Goal: Task Accomplishment & Management: Use online tool/utility

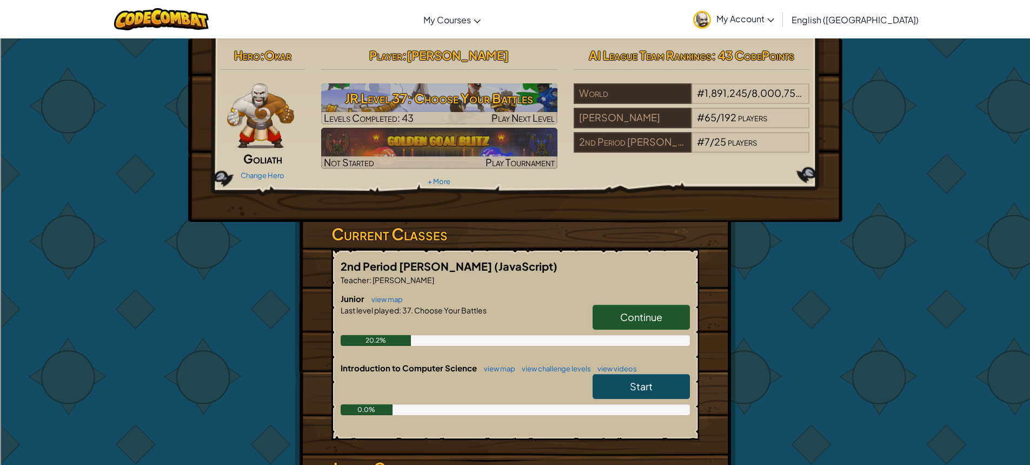
click at [623, 314] on span "Continue" at bounding box center [641, 316] width 42 height 12
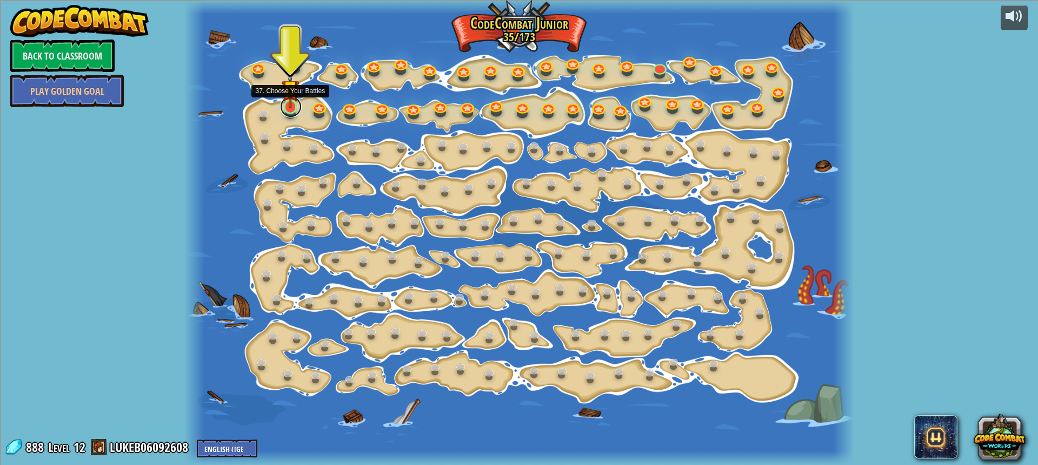
click at [289, 108] on link at bounding box center [291, 107] width 22 height 22
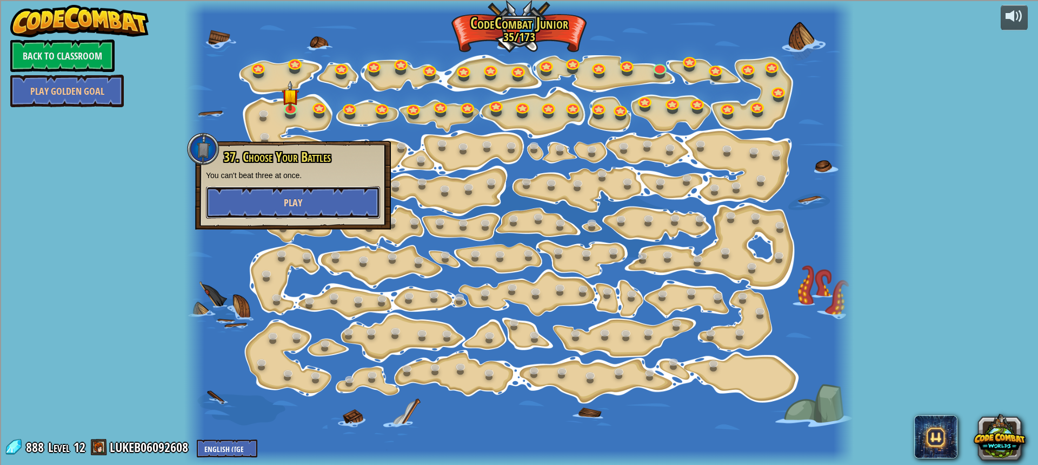
click at [284, 194] on button "Play" at bounding box center [293, 202] width 174 height 32
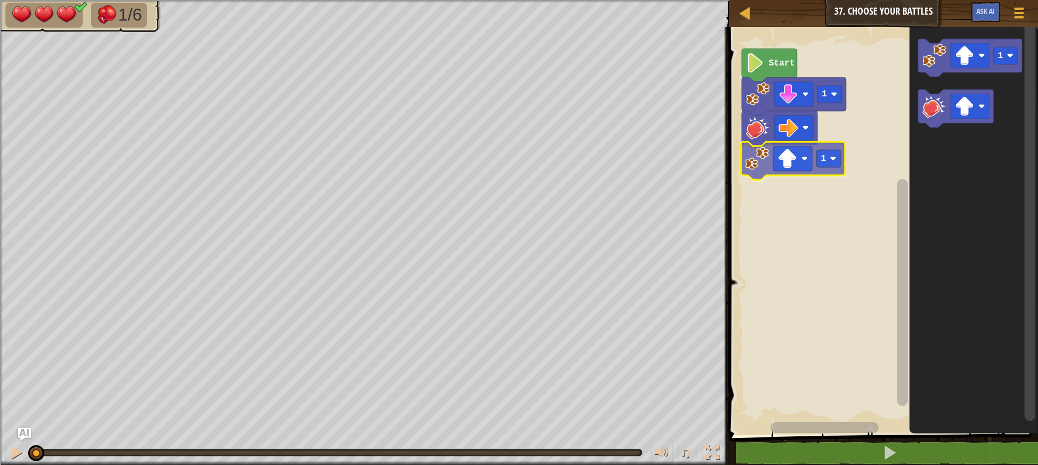
click at [770, 174] on div "1 1 Start 1 1" at bounding box center [882, 228] width 313 height 413
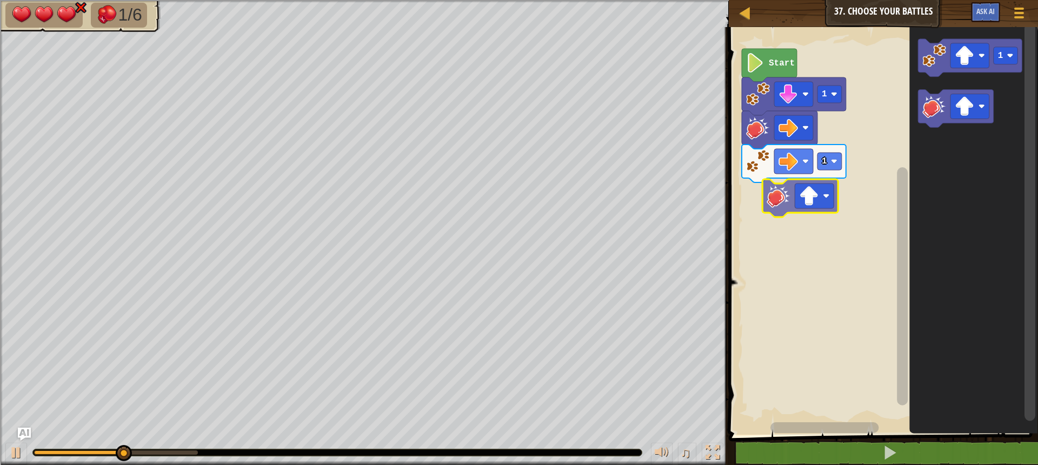
click at [772, 194] on div "Start 1 1 1" at bounding box center [882, 228] width 313 height 413
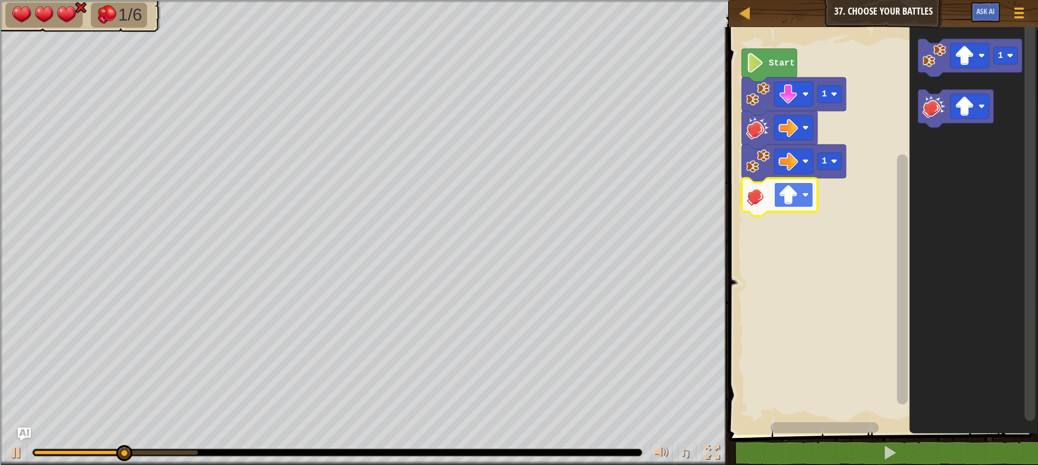
click at [784, 200] on image "Blockly Workspace" at bounding box center [788, 194] width 19 height 19
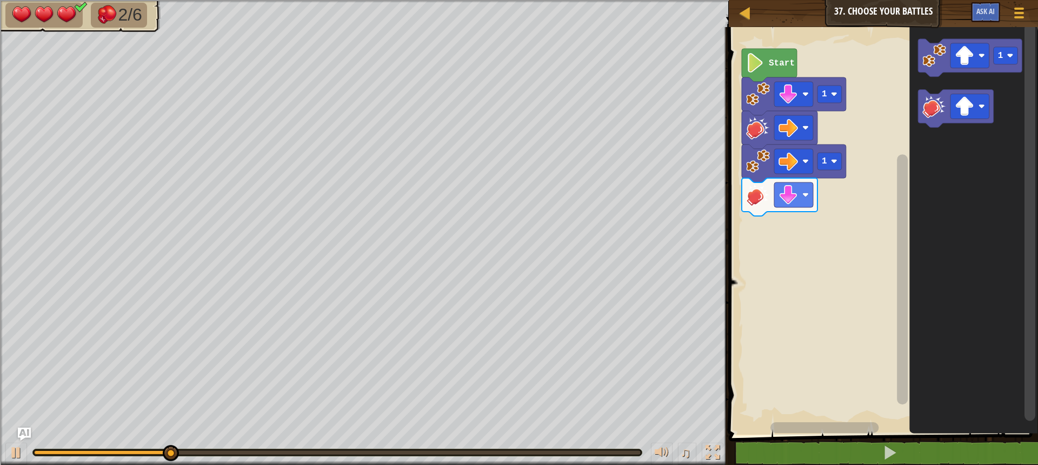
click at [844, 172] on div "Start 1 1 1" at bounding box center [882, 228] width 313 height 413
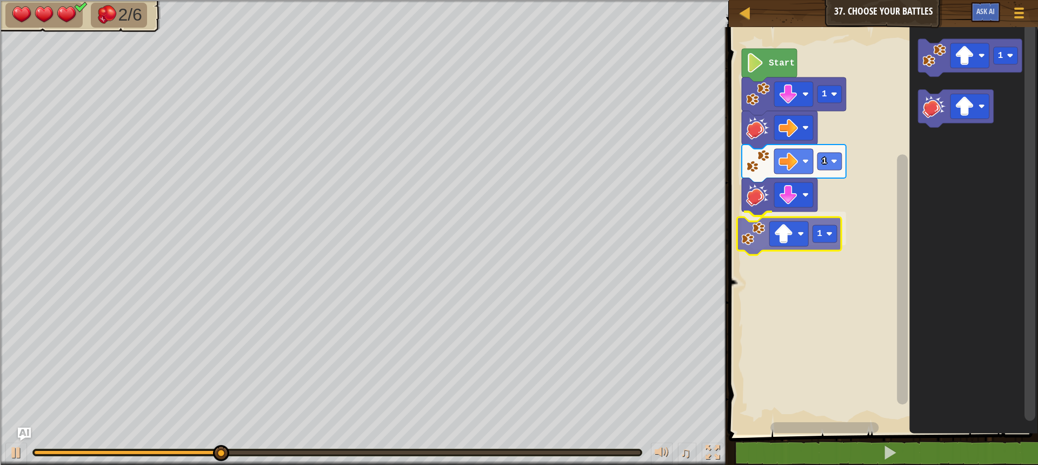
click at [751, 235] on div "Start 1 1 1 1 1" at bounding box center [882, 228] width 313 height 413
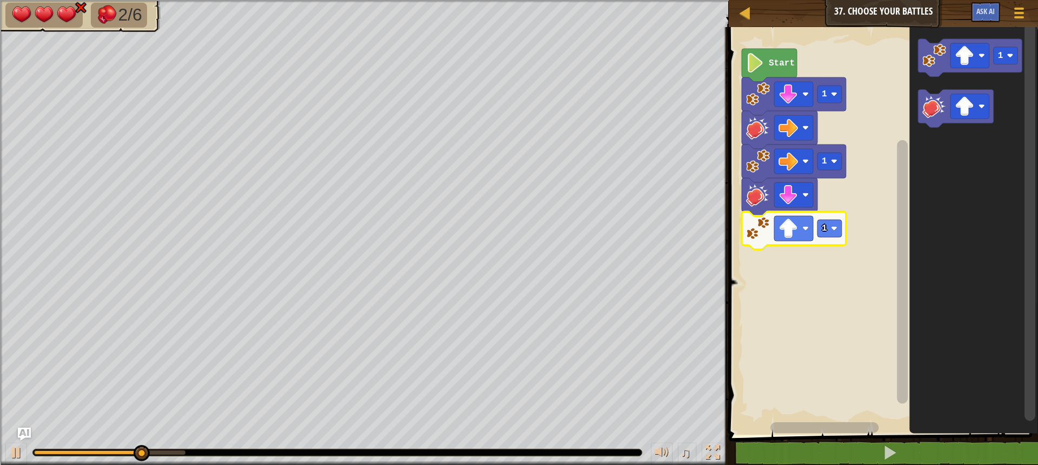
click at [776, 241] on rect "Blockly Workspace" at bounding box center [793, 228] width 39 height 25
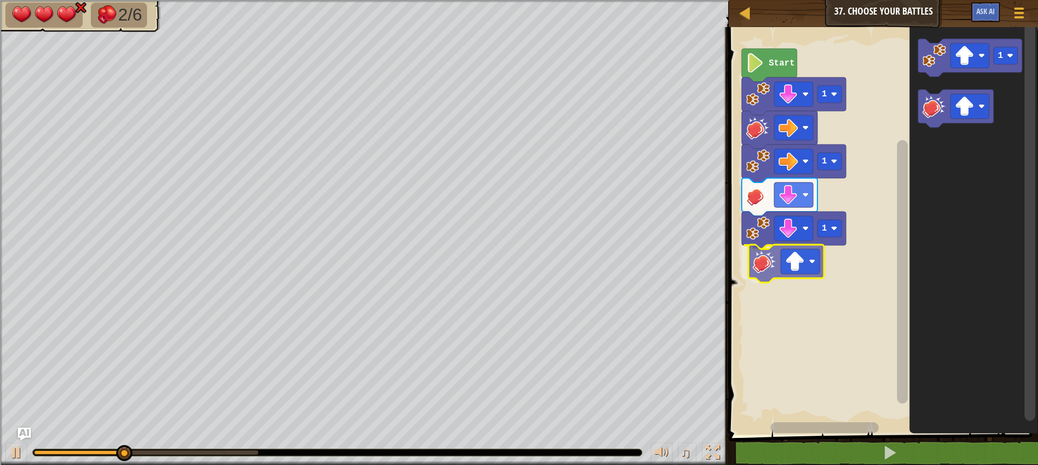
click at [763, 261] on div "Start 1 1 1 1" at bounding box center [882, 228] width 313 height 413
click at [794, 264] on image "Blockly Workspace" at bounding box center [788, 261] width 19 height 19
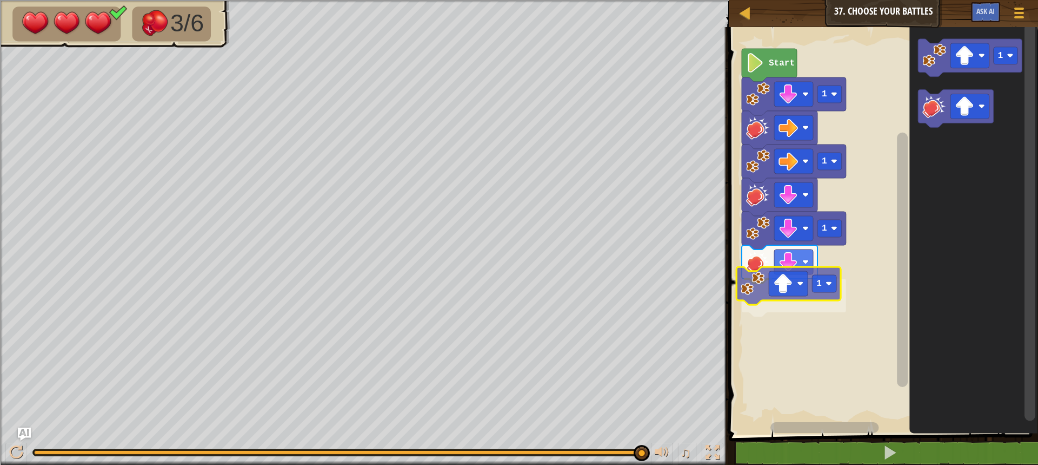
click at [764, 277] on div "Start 1 1 1 1 1 1" at bounding box center [882, 228] width 313 height 413
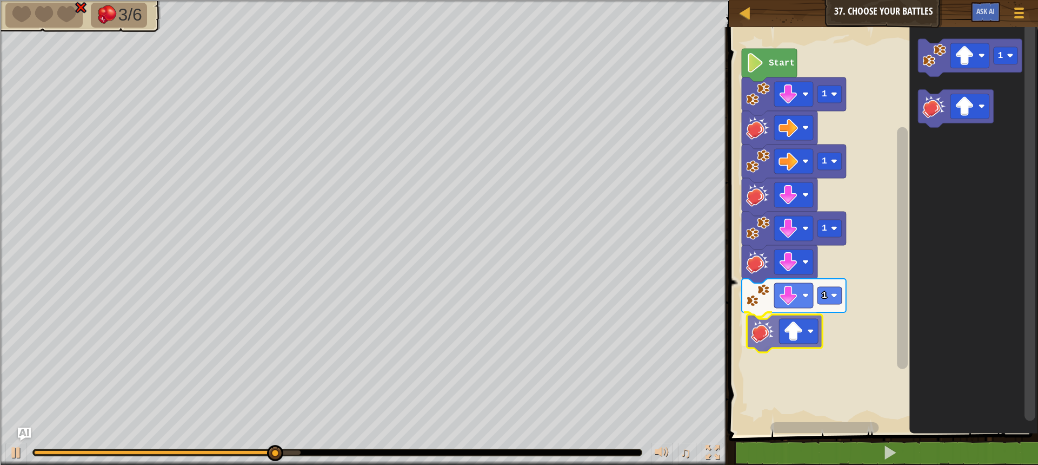
click at [762, 345] on div "Start 1 1 1 1 1" at bounding box center [882, 228] width 313 height 413
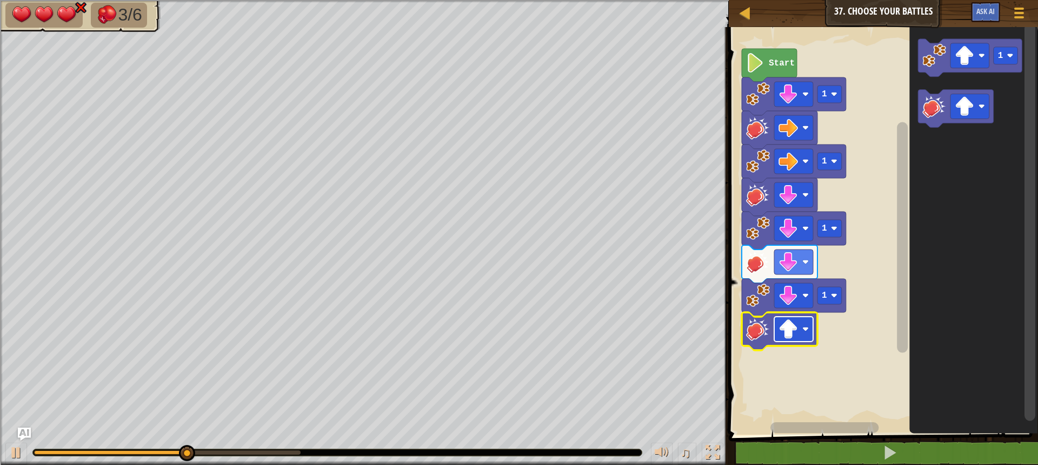
click at [787, 339] on rect "Blockly Workspace" at bounding box center [793, 328] width 39 height 25
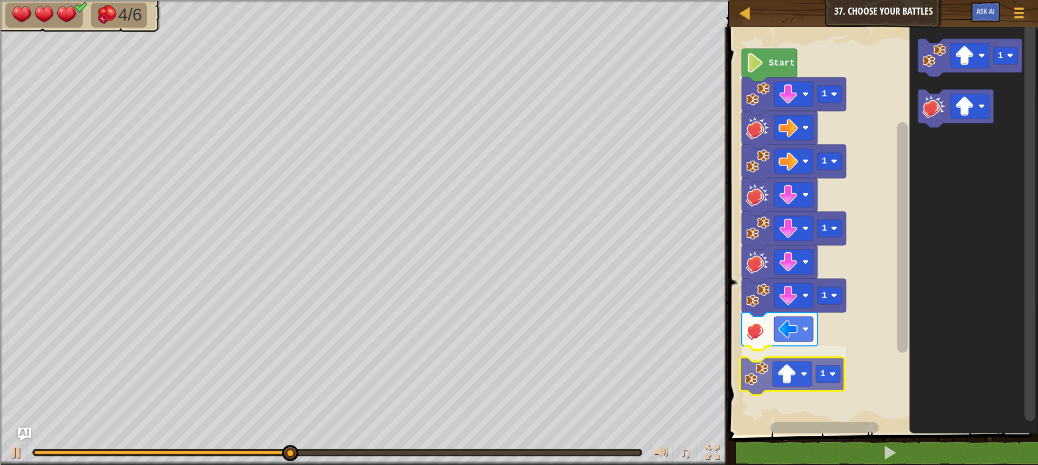
click at [764, 387] on div "Start 1 1 1 1 1 1 1" at bounding box center [882, 228] width 313 height 413
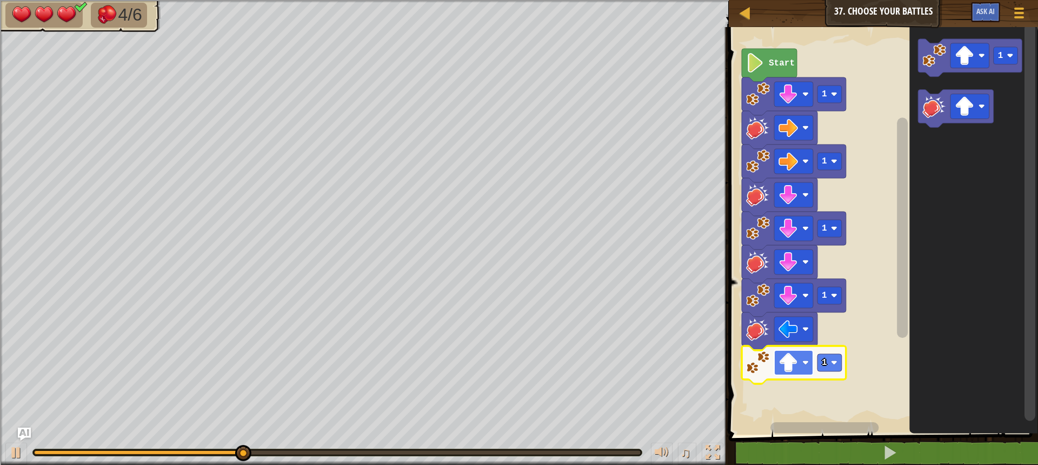
click at [786, 373] on rect "Blockly Workspace" at bounding box center [793, 362] width 39 height 25
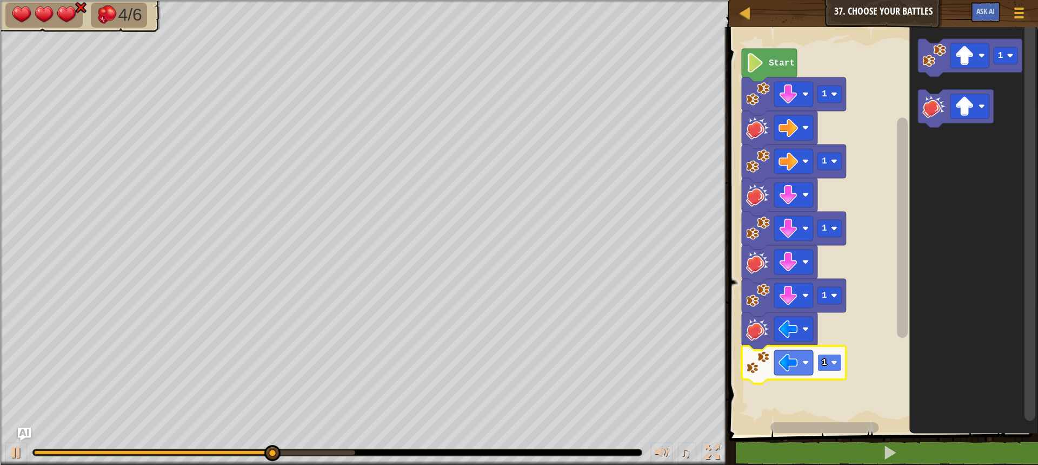
click at [839, 367] on rect "Blockly Workspace" at bounding box center [830, 362] width 24 height 17
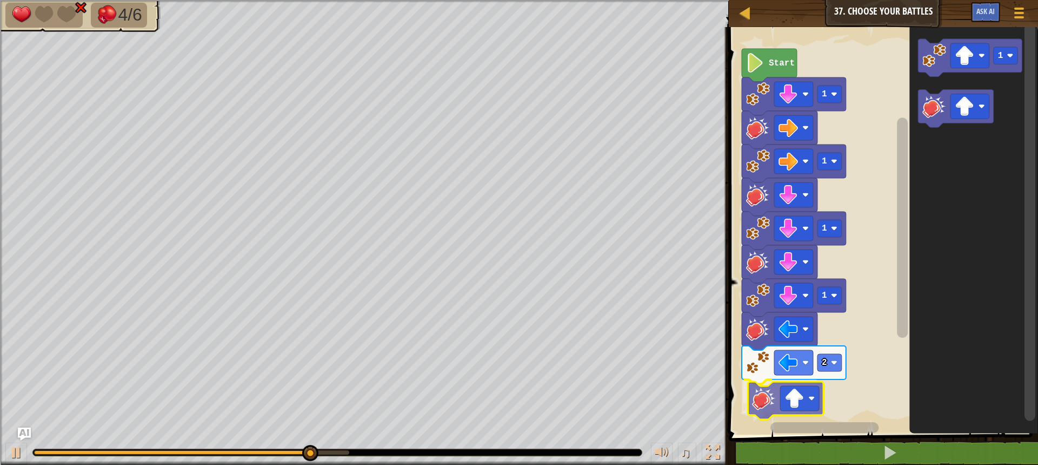
click at [761, 410] on div "Start 1 1 1 1 2 1" at bounding box center [882, 228] width 313 height 413
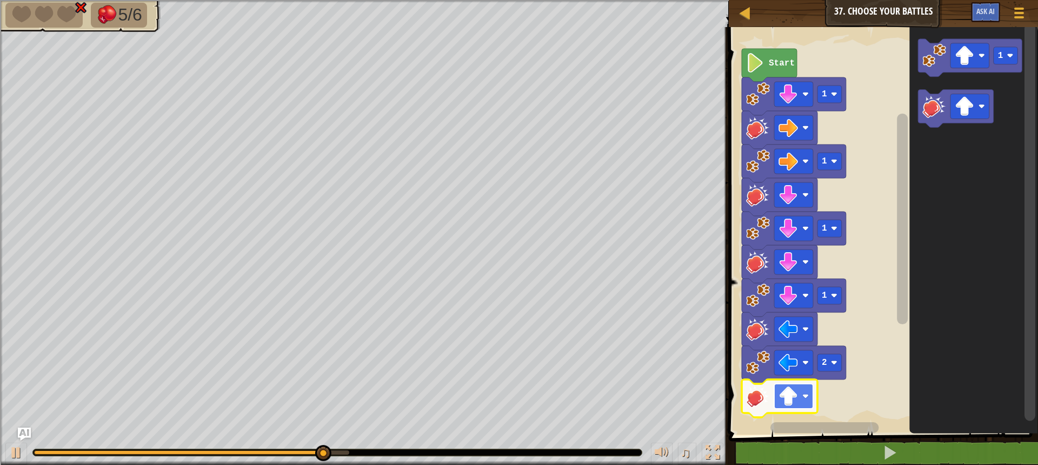
click at [780, 403] on image "Blockly Workspace" at bounding box center [788, 395] width 19 height 19
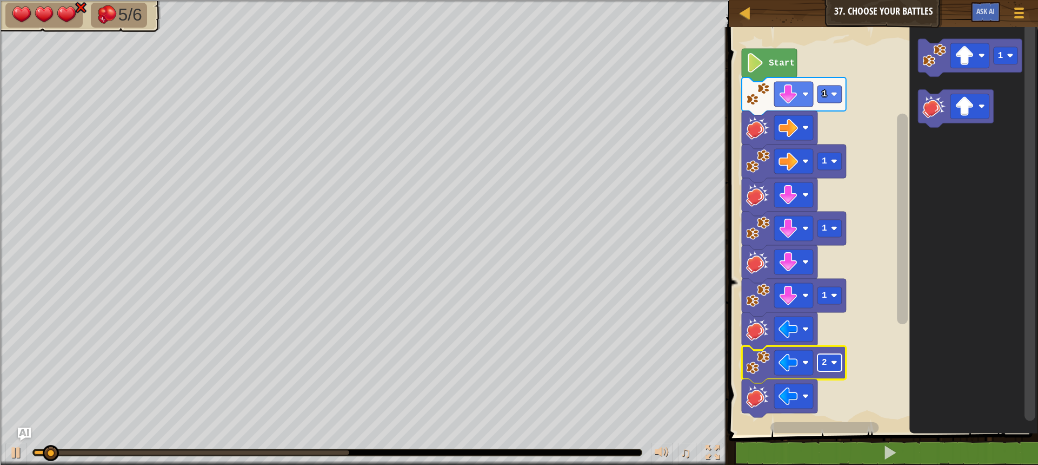
click at [831, 362] on image "Blockly Workspace" at bounding box center [834, 362] width 6 height 6
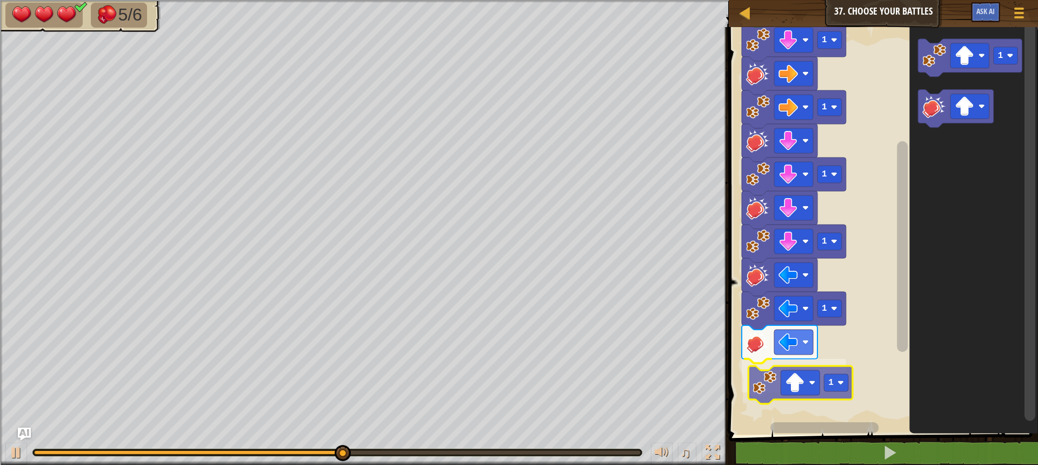
click at [773, 395] on div "Start 1 1 1 1 1 1 1 1" at bounding box center [882, 228] width 313 height 413
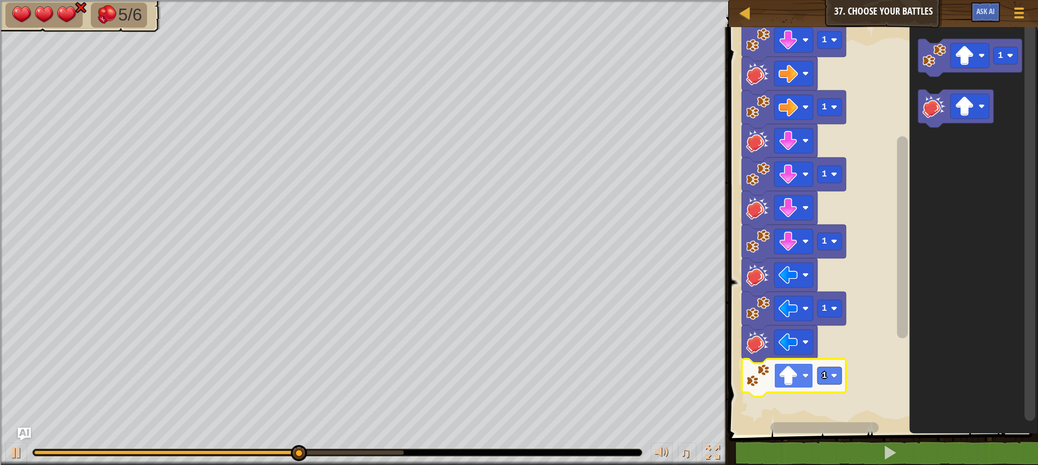
click at [805, 379] on g "Blockly Workspace" at bounding box center [793, 375] width 39 height 25
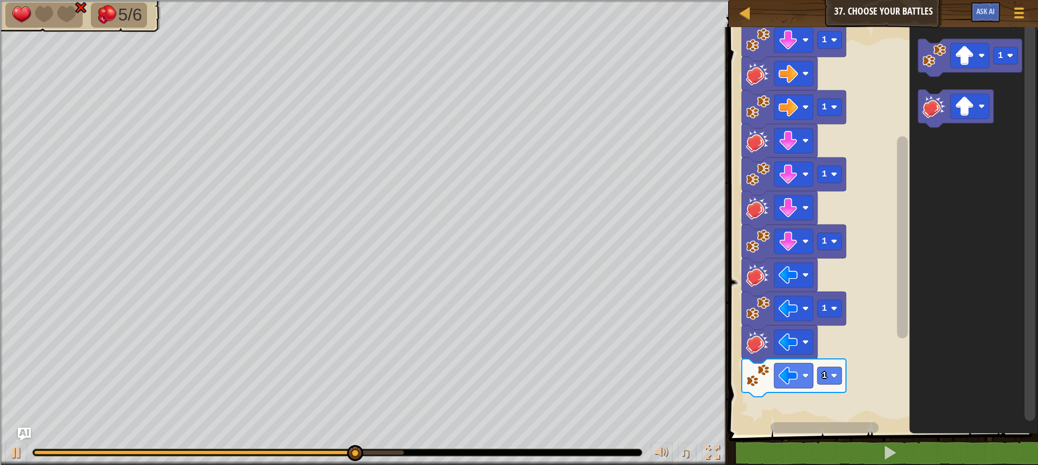
click at [787, 379] on div "Start 1 1 1 1 1 1 1" at bounding box center [882, 228] width 313 height 413
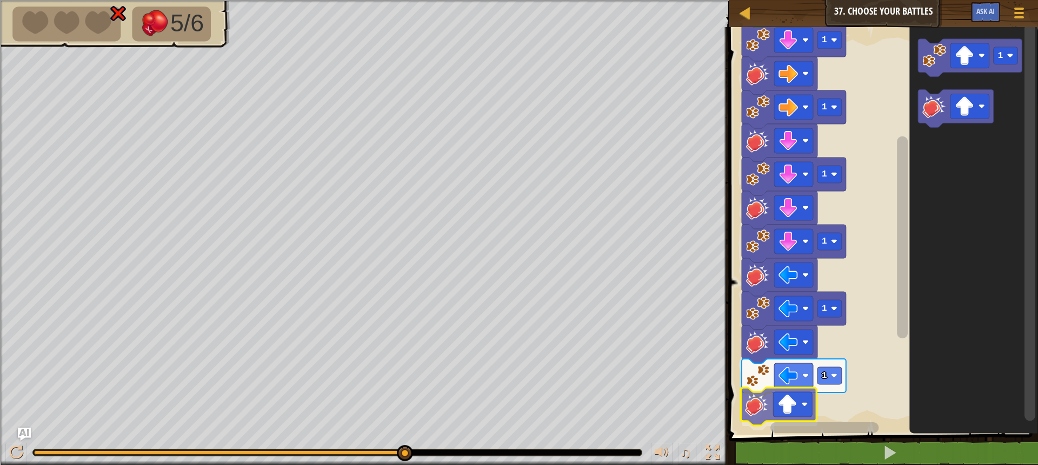
click at [752, 402] on div "Start 1 1 1 1 1 1 1" at bounding box center [882, 228] width 313 height 413
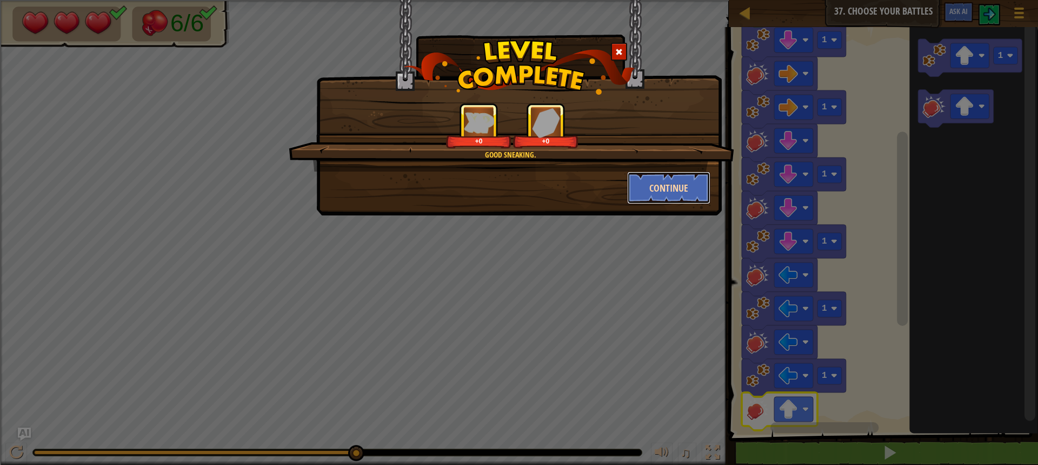
click at [667, 181] on button "Continue" at bounding box center [669, 187] width 84 height 32
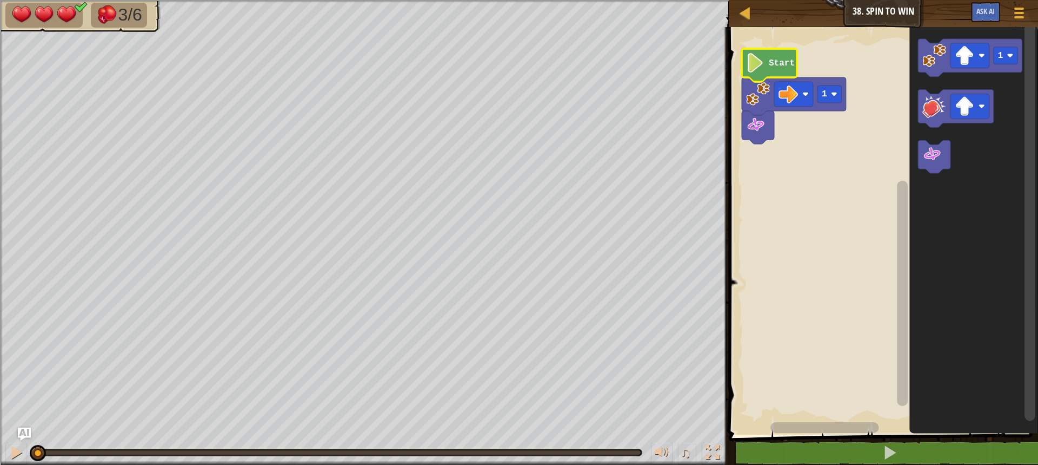
click at [766, 61] on icon "Blockly Workspace" at bounding box center [769, 65] width 55 height 33
click at [818, 437] on span at bounding box center [885, 215] width 318 height 451
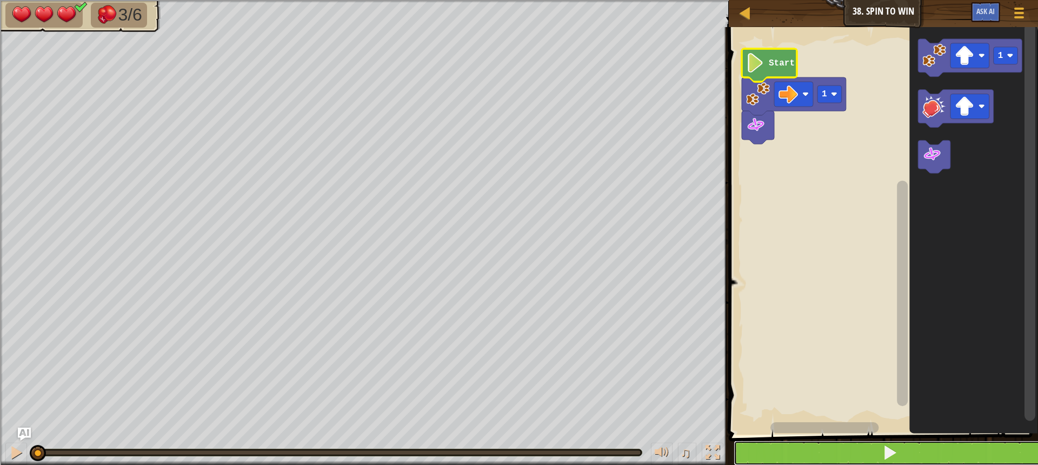
click at [820, 447] on button at bounding box center [890, 452] width 313 height 25
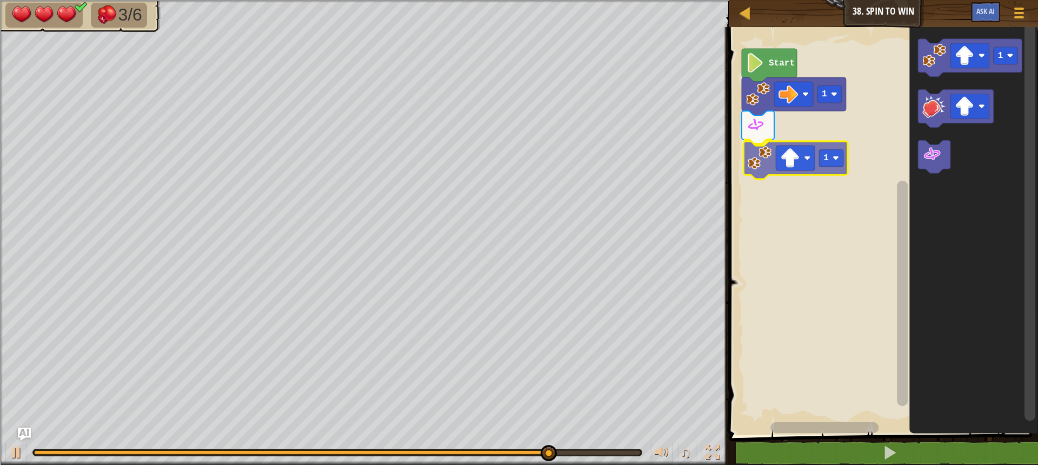
click at [763, 174] on div "1 1 Start 1 1" at bounding box center [882, 228] width 313 height 413
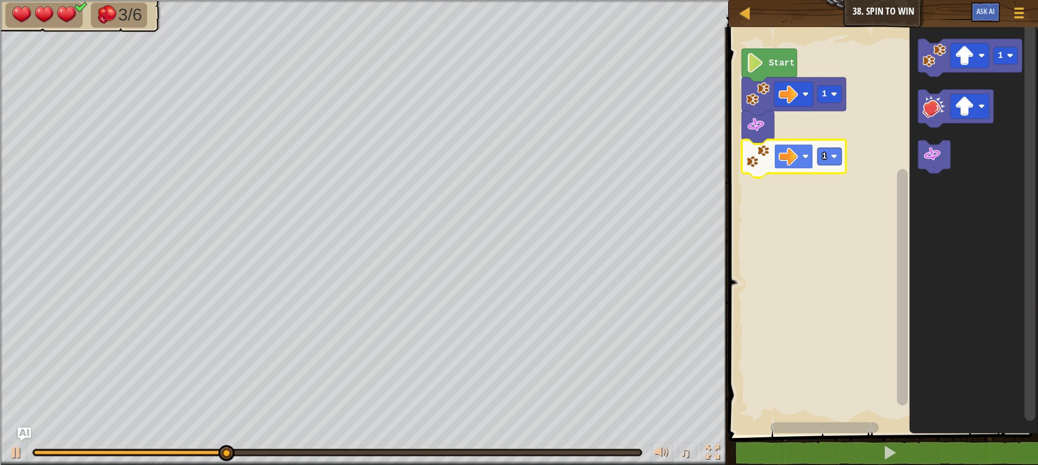
click at [793, 159] on image "Blockly Workspace" at bounding box center [788, 156] width 19 height 19
click at [829, 156] on rect "Blockly Workspace" at bounding box center [830, 156] width 24 height 17
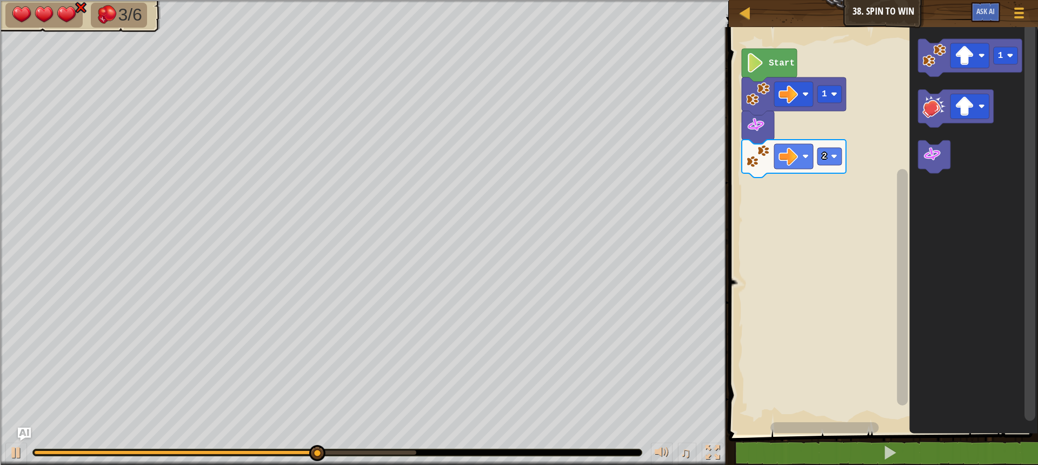
click at [838, 185] on div "Start 1 2 1" at bounding box center [882, 228] width 313 height 413
click at [759, 193] on div "Start 1 2 1" at bounding box center [882, 228] width 313 height 413
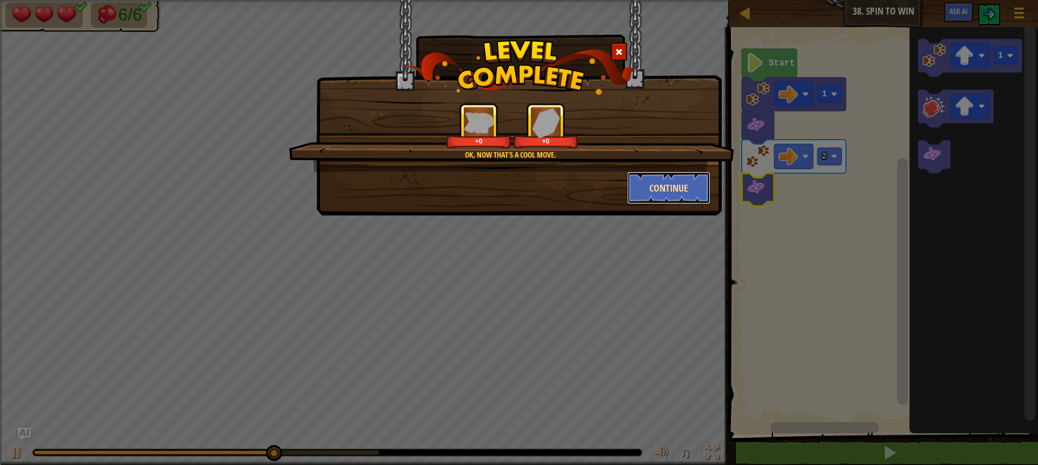
click at [670, 195] on button "Continue" at bounding box center [669, 187] width 84 height 32
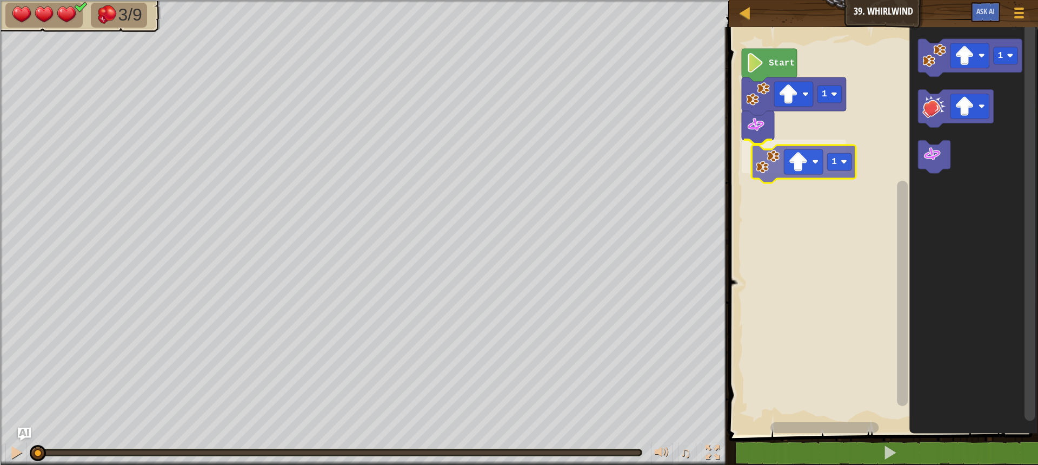
click at [763, 177] on div "1 1 Start 1 1" at bounding box center [882, 228] width 313 height 413
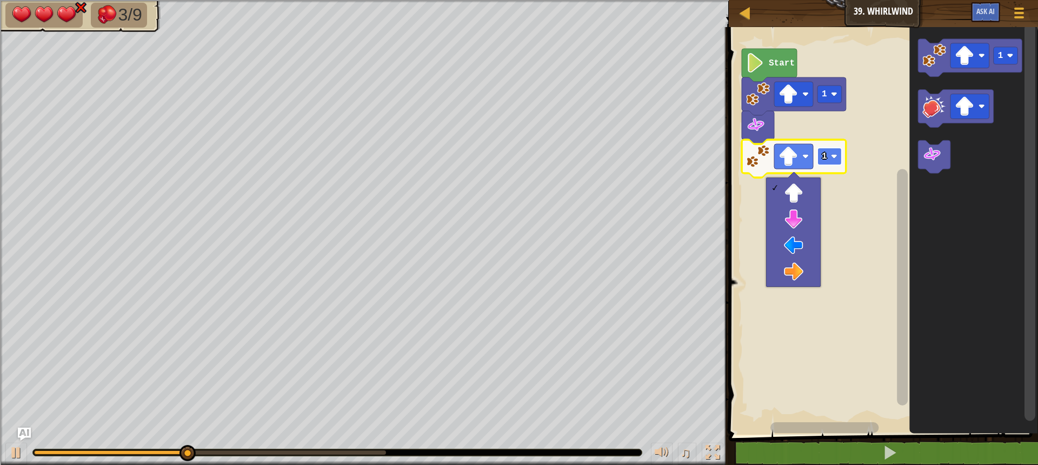
click at [834, 148] on rect "Blockly Workspace" at bounding box center [830, 156] width 24 height 17
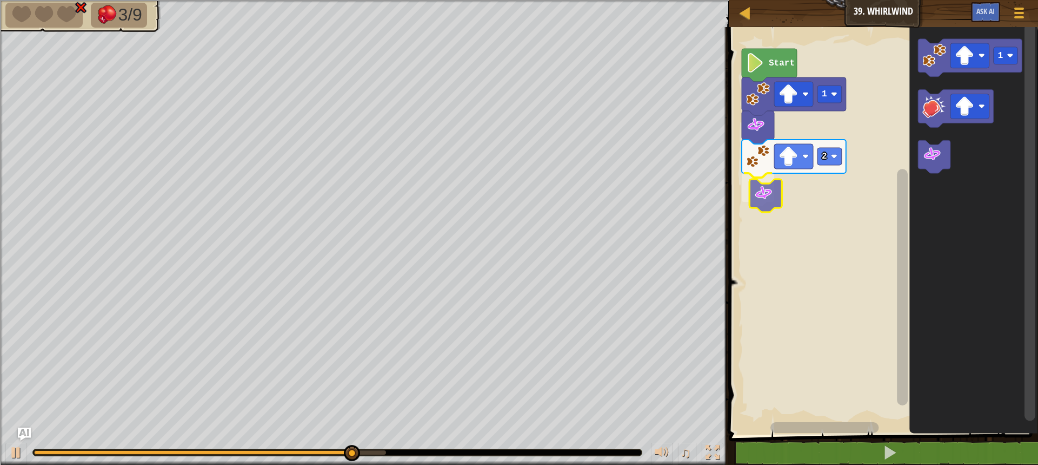
click at [778, 191] on div "Start 1 2 1" at bounding box center [882, 228] width 313 height 413
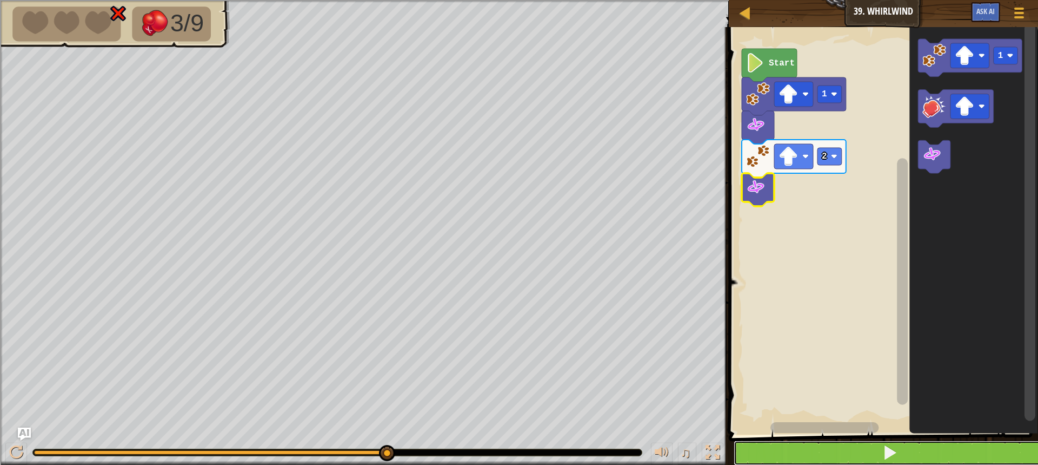
click at [897, 449] on span at bounding box center [890, 452] width 15 height 15
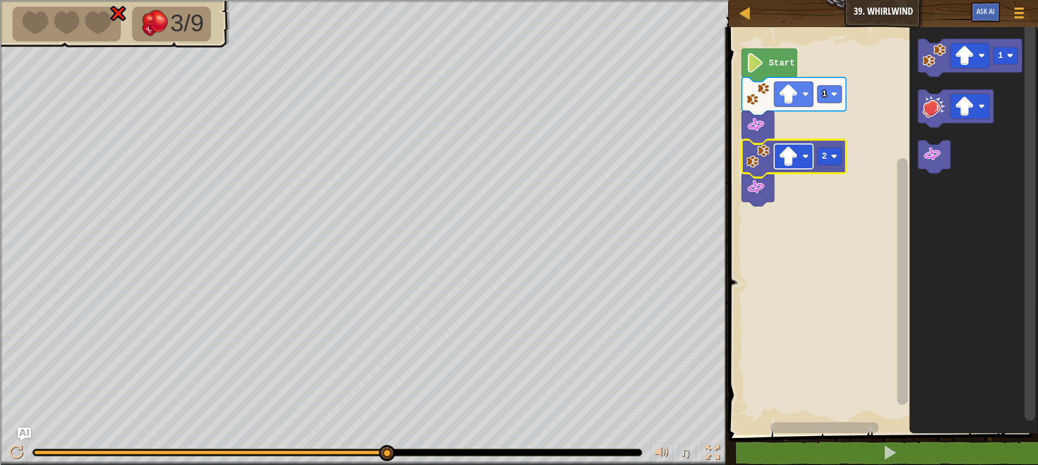
click at [796, 151] on image "Blockly Workspace" at bounding box center [788, 156] width 19 height 19
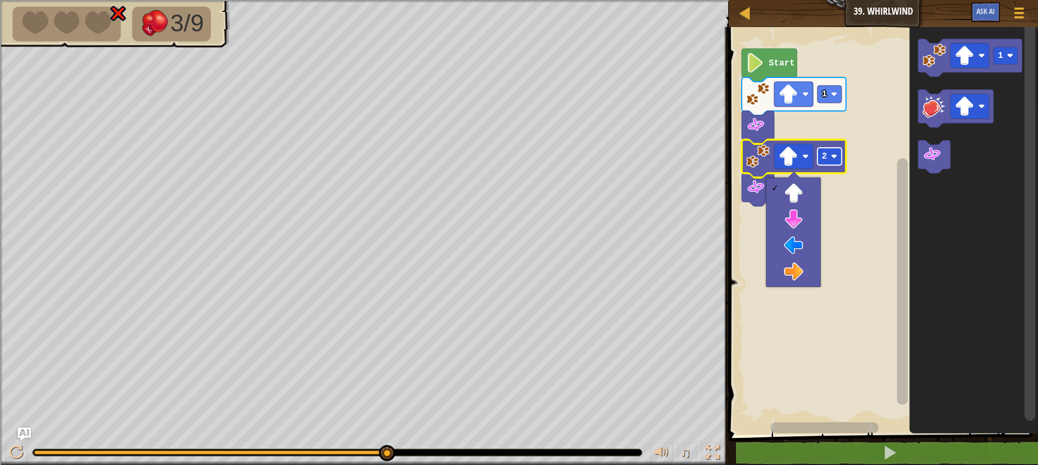
click at [834, 163] on rect "Blockly Workspace" at bounding box center [830, 156] width 24 height 17
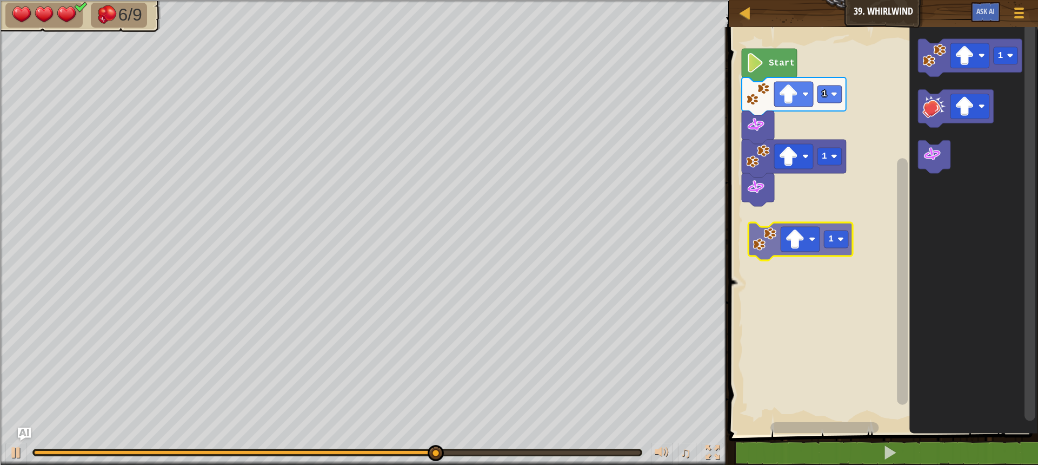
click at [772, 228] on div "Start 1 1 1 1" at bounding box center [882, 228] width 313 height 413
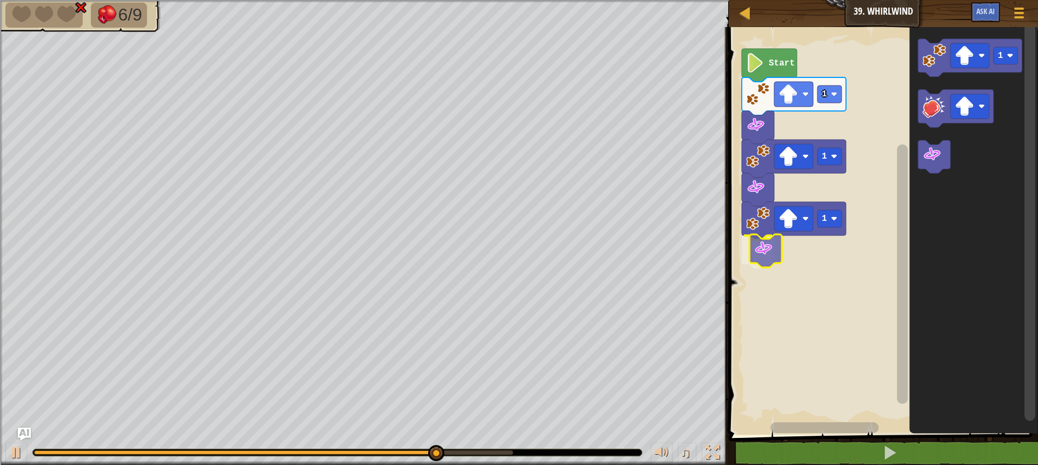
click at [767, 245] on div "Start 1 1 1 1" at bounding box center [882, 228] width 313 height 413
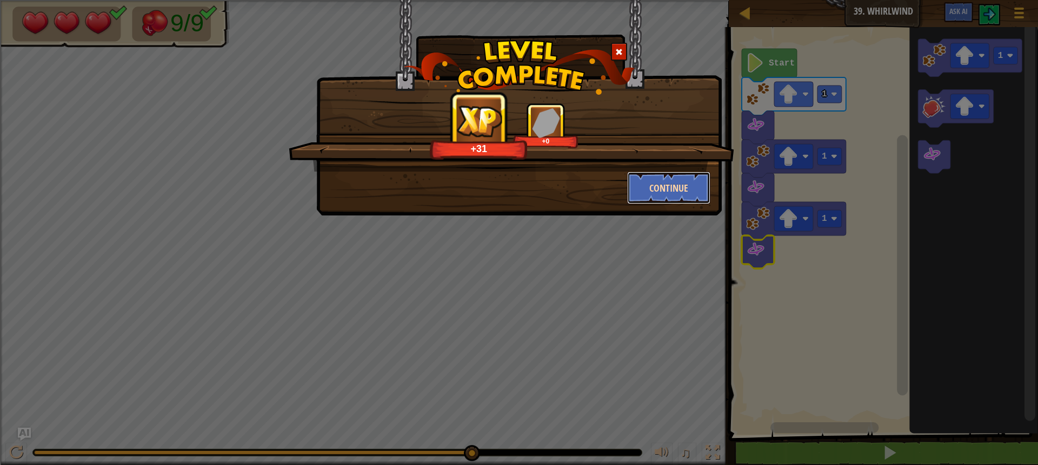
click at [659, 180] on button "Continue" at bounding box center [669, 187] width 84 height 32
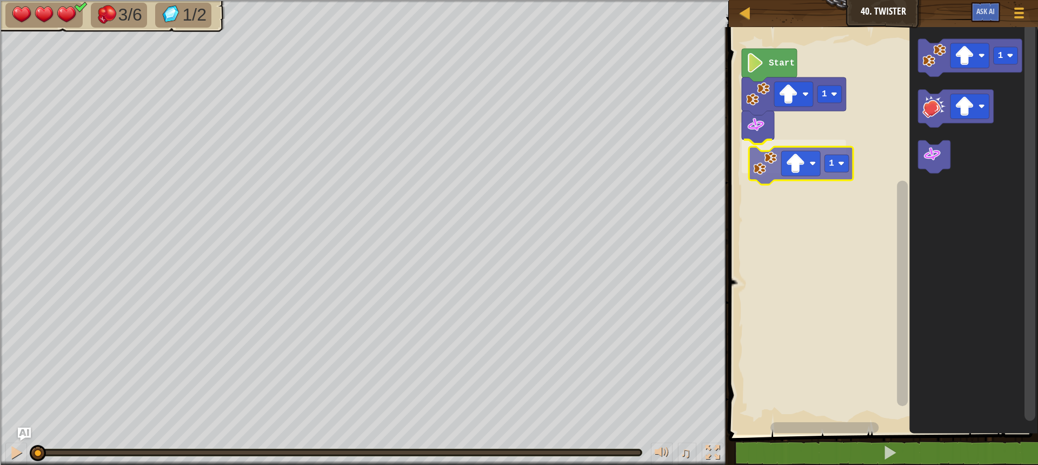
click at [760, 175] on div "1 1 Start 1 1" at bounding box center [882, 228] width 313 height 413
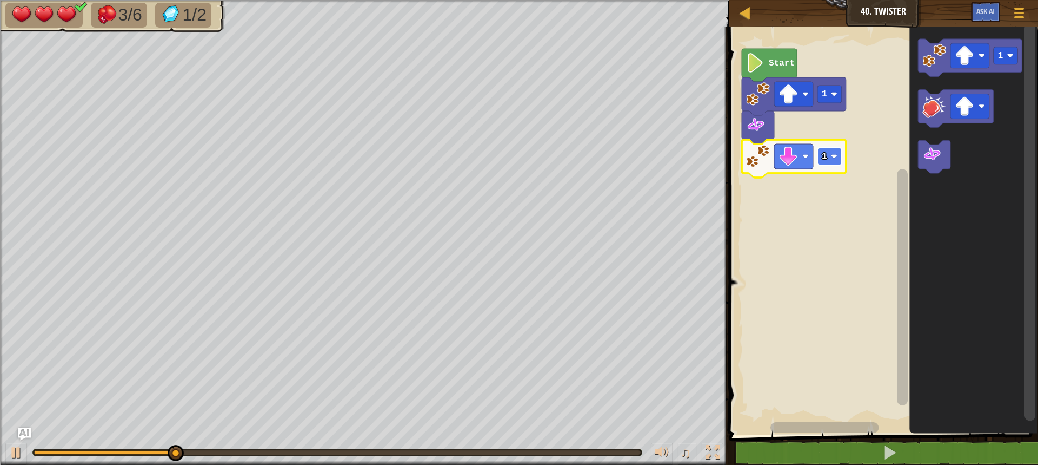
click at [835, 151] on rect "Blockly Workspace" at bounding box center [830, 156] width 24 height 17
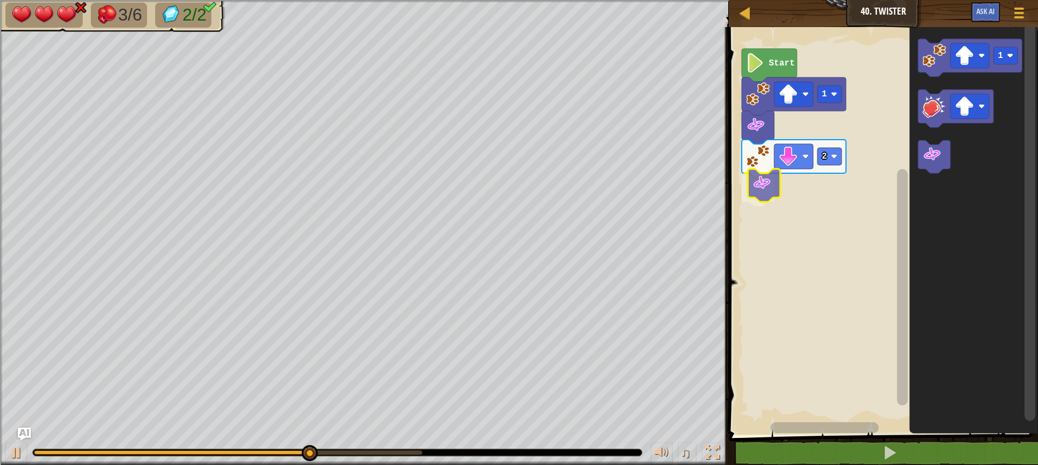
click at [770, 183] on div "Start 1 2 1" at bounding box center [882, 228] width 313 height 413
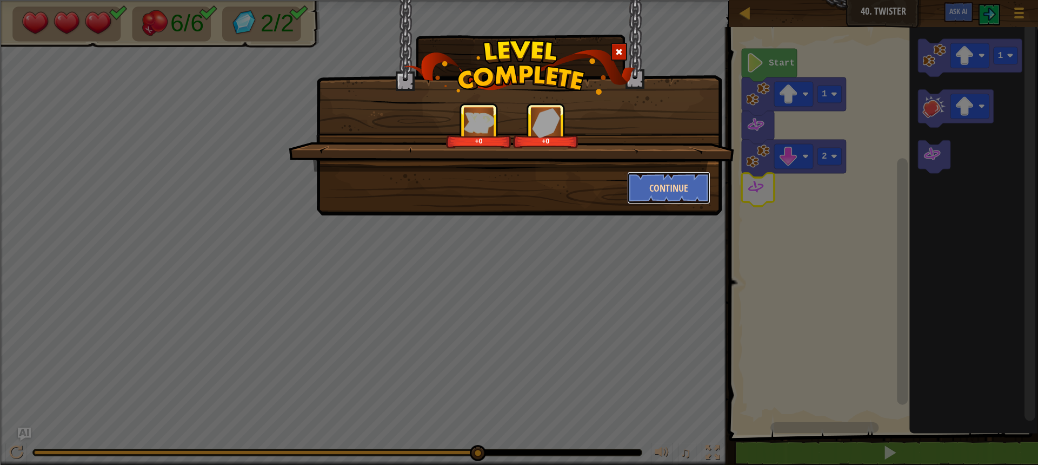
click at [697, 176] on button "Continue" at bounding box center [669, 187] width 84 height 32
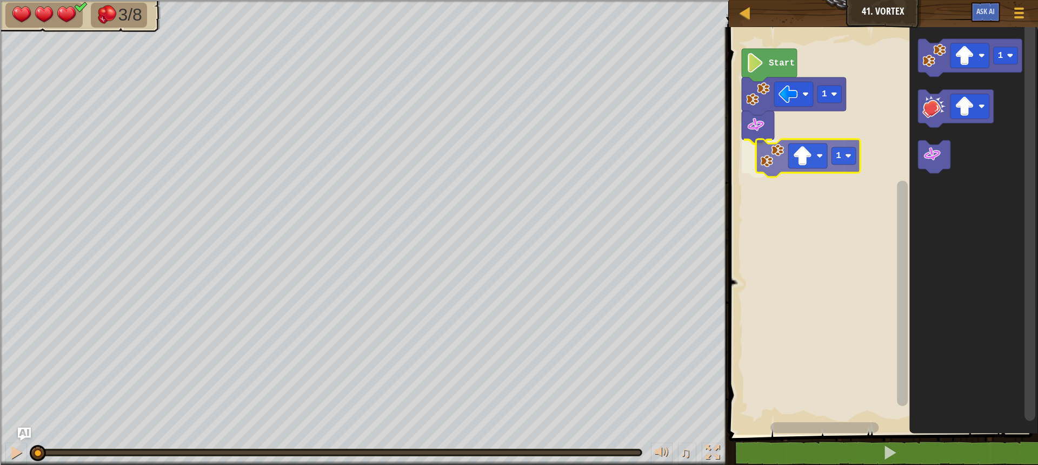
click at [772, 159] on div "1 1 Start 1 1" at bounding box center [882, 228] width 313 height 413
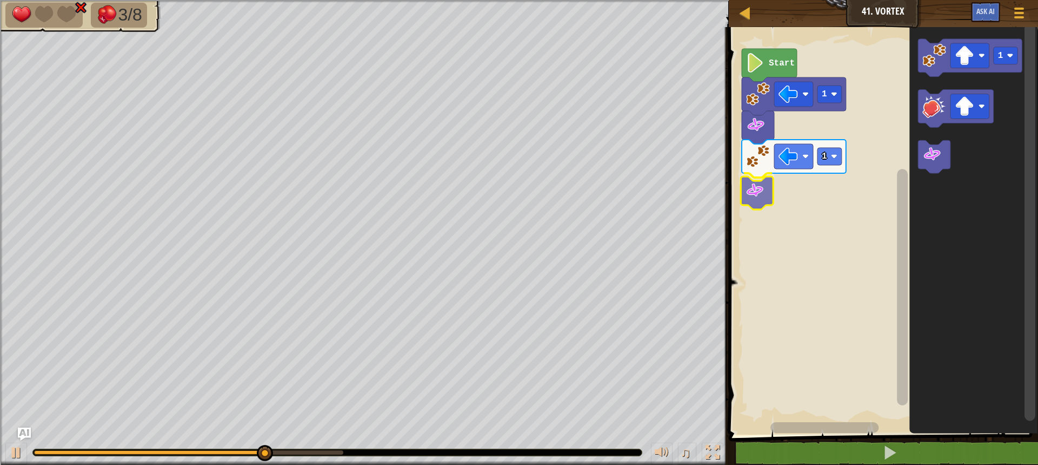
click at [759, 190] on div "Start 1 1 1" at bounding box center [882, 228] width 313 height 413
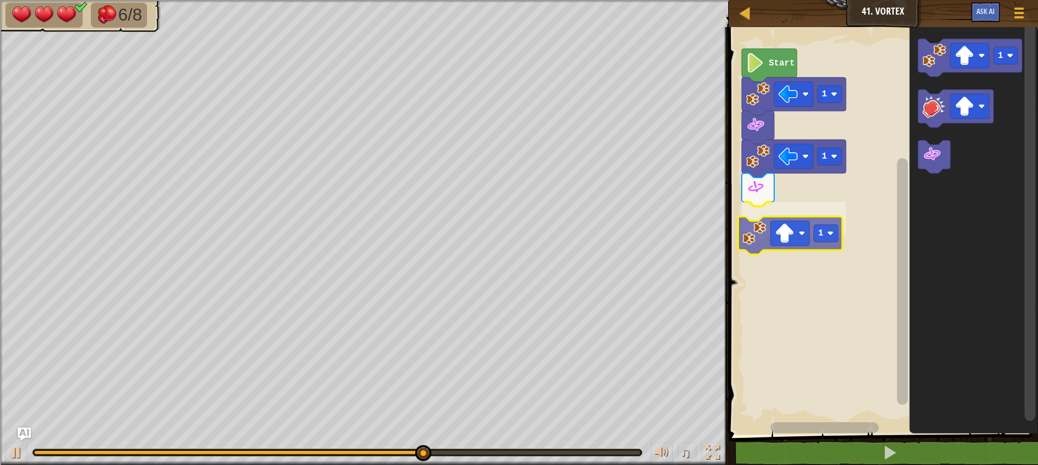
click at [759, 221] on div "Start 1 1 1 1 1" at bounding box center [882, 228] width 313 height 413
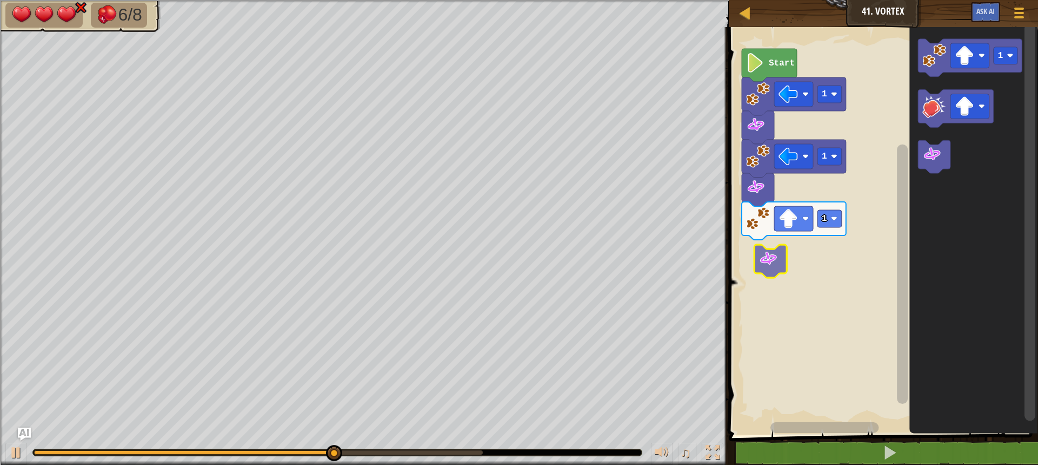
click at [765, 267] on div "Start 1 1 1 1" at bounding box center [882, 228] width 313 height 413
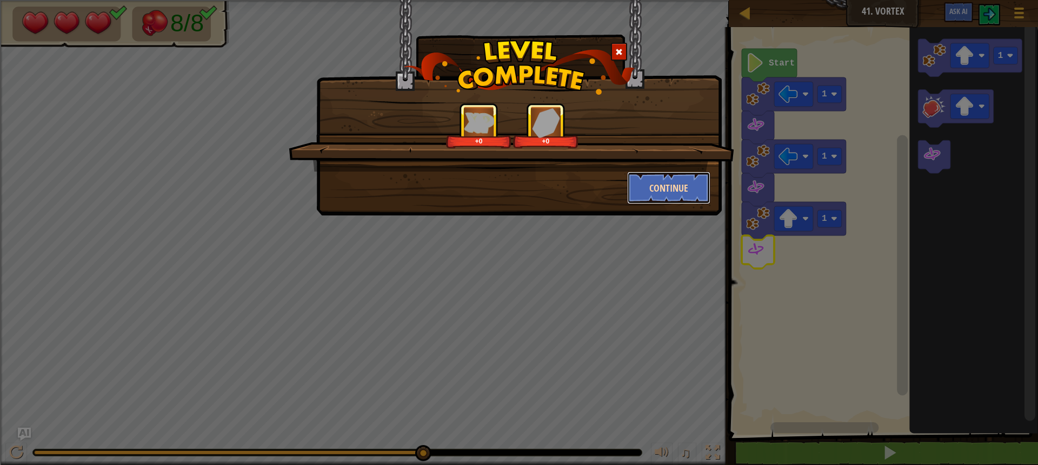
click at [663, 189] on button "Continue" at bounding box center [669, 187] width 84 height 32
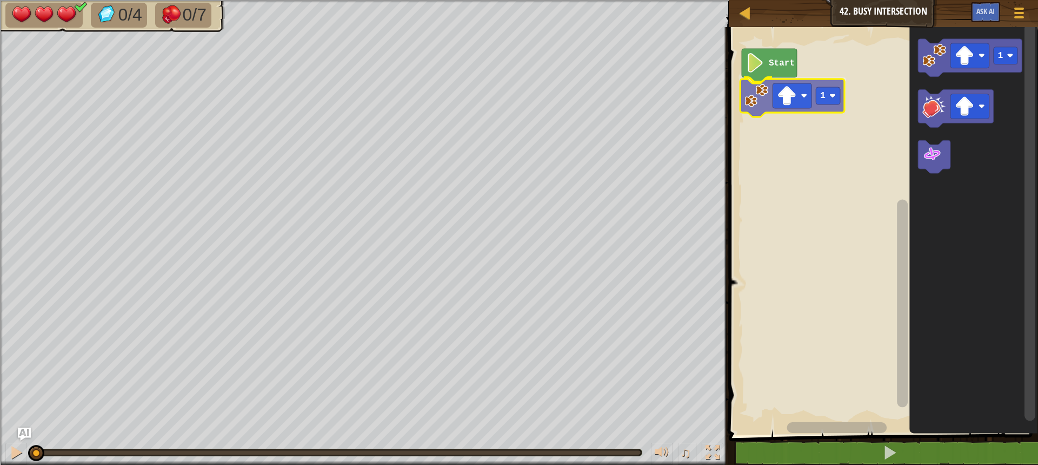
click at [767, 98] on div "Start 1 1 1" at bounding box center [882, 228] width 313 height 413
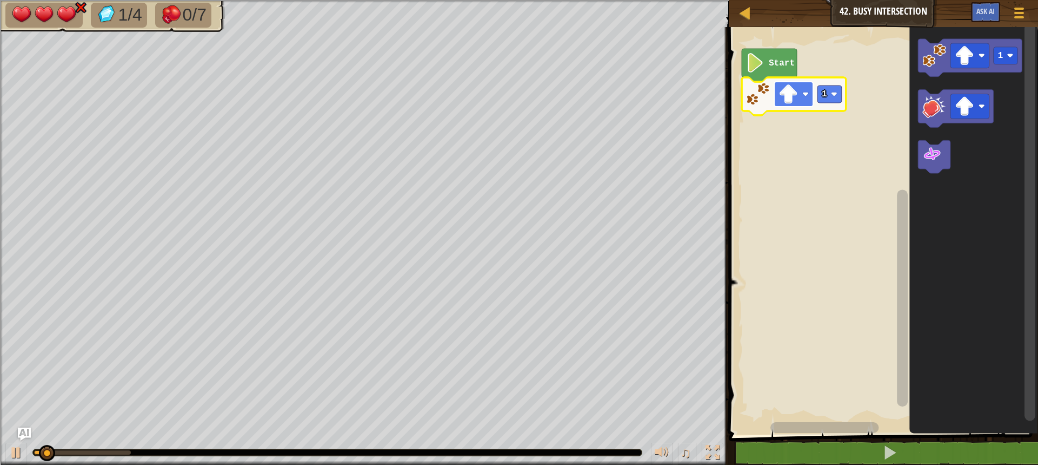
click at [783, 105] on rect "Blockly Workspace" at bounding box center [793, 94] width 39 height 25
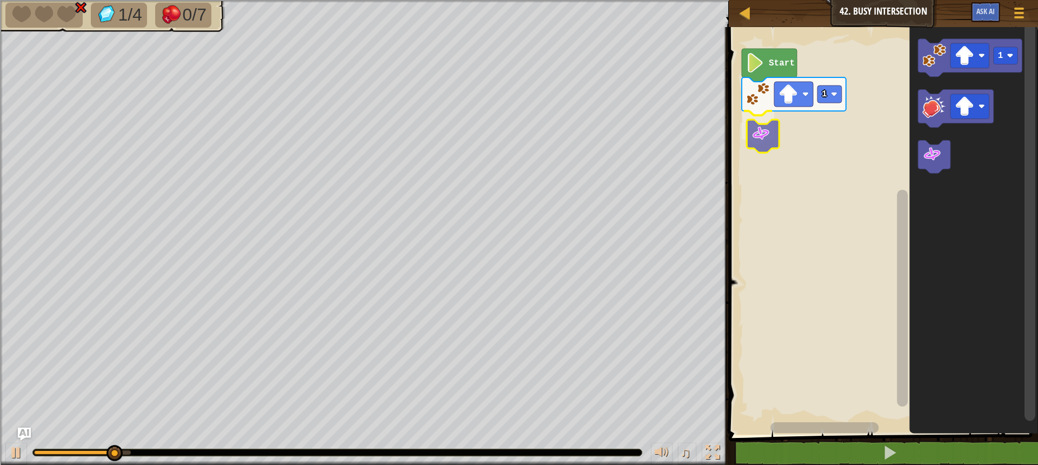
click at [758, 130] on div "Start 1 1" at bounding box center [882, 228] width 313 height 413
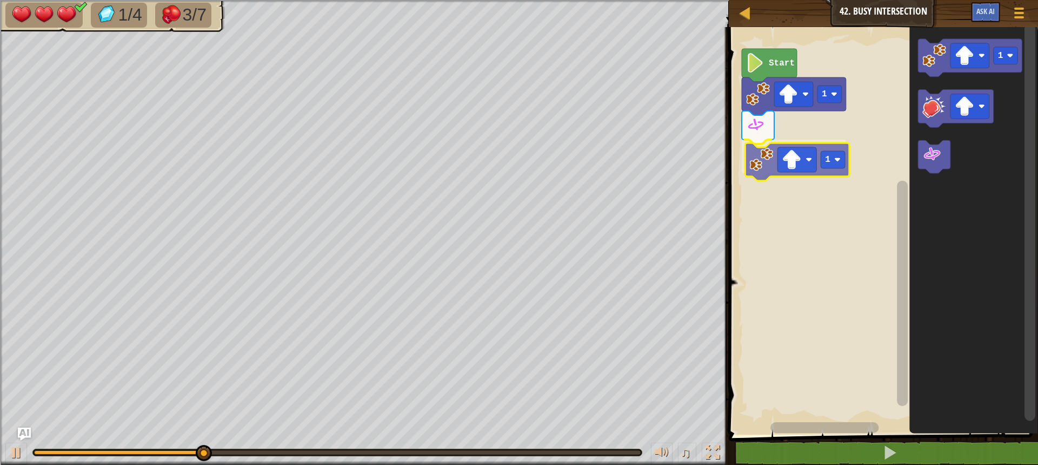
click at [761, 164] on div "Start 1 1 1 1" at bounding box center [882, 228] width 313 height 413
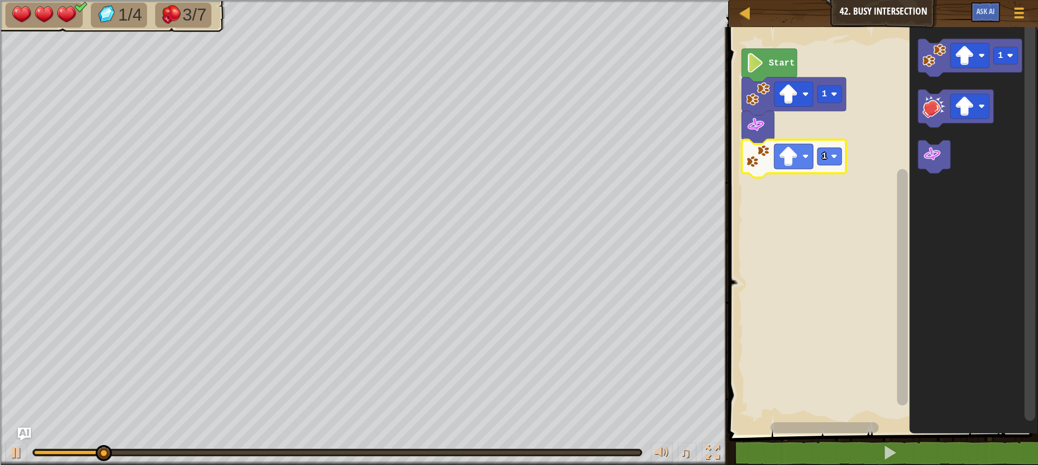
click at [789, 165] on image "Blockly Workspace" at bounding box center [788, 156] width 19 height 19
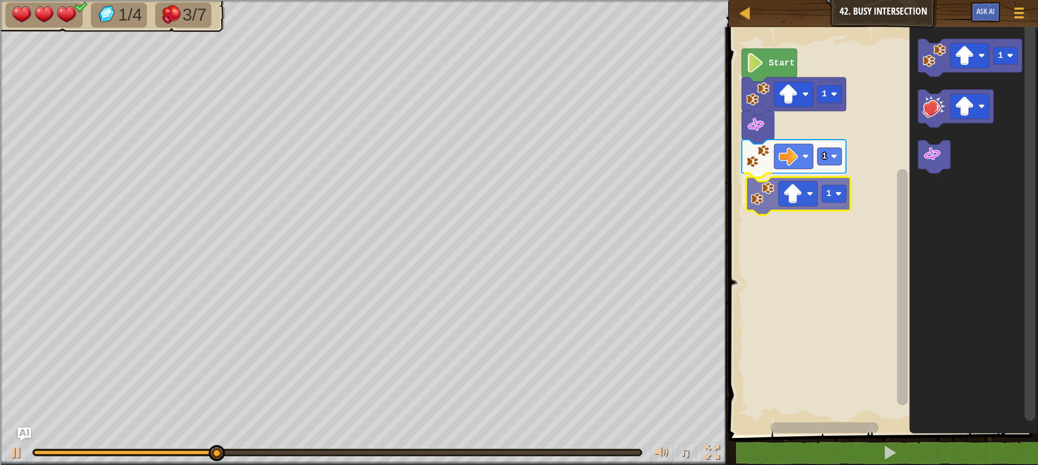
click at [758, 202] on div "Start 1 1 1 1 1" at bounding box center [882, 228] width 313 height 413
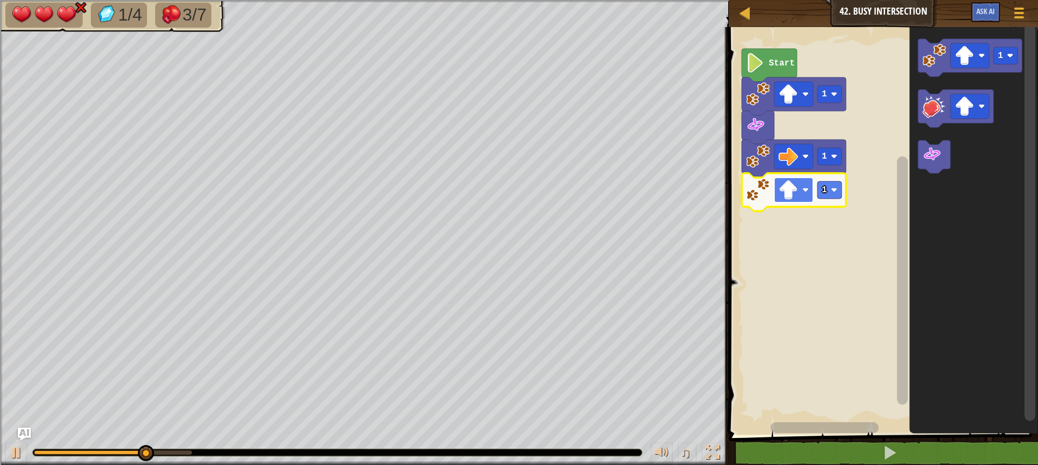
click at [781, 200] on rect "Blockly Workspace" at bounding box center [793, 189] width 39 height 25
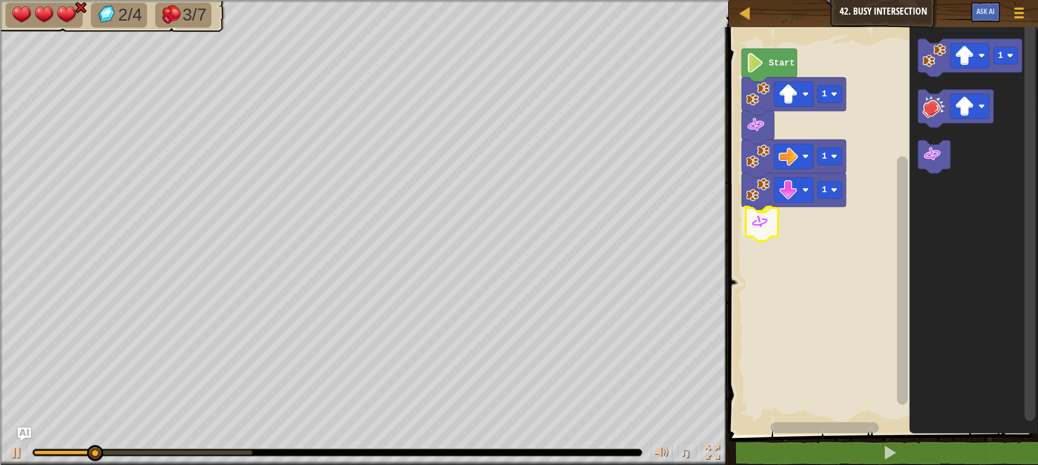
click at [756, 230] on div "Start 1 1 1 1" at bounding box center [882, 228] width 313 height 413
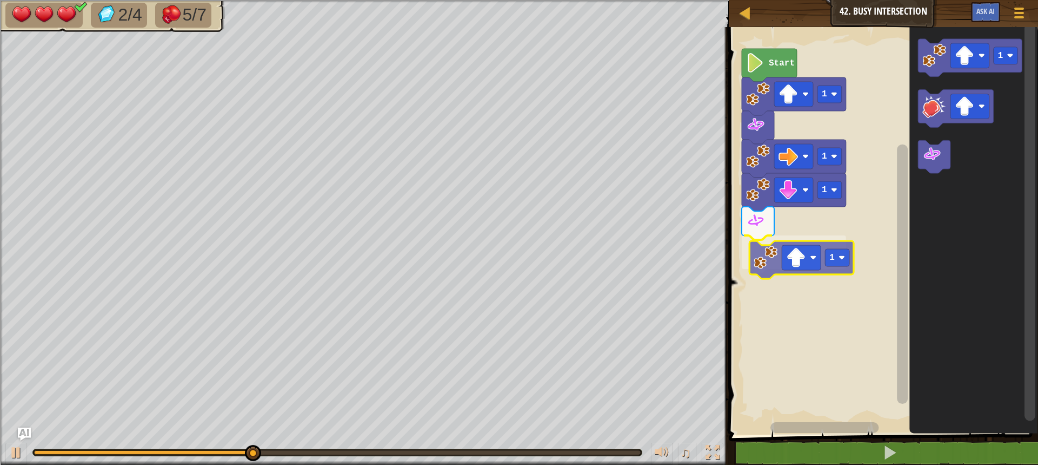
click at [763, 274] on div "Start 1 1 1 1 1 1" at bounding box center [882, 228] width 313 height 413
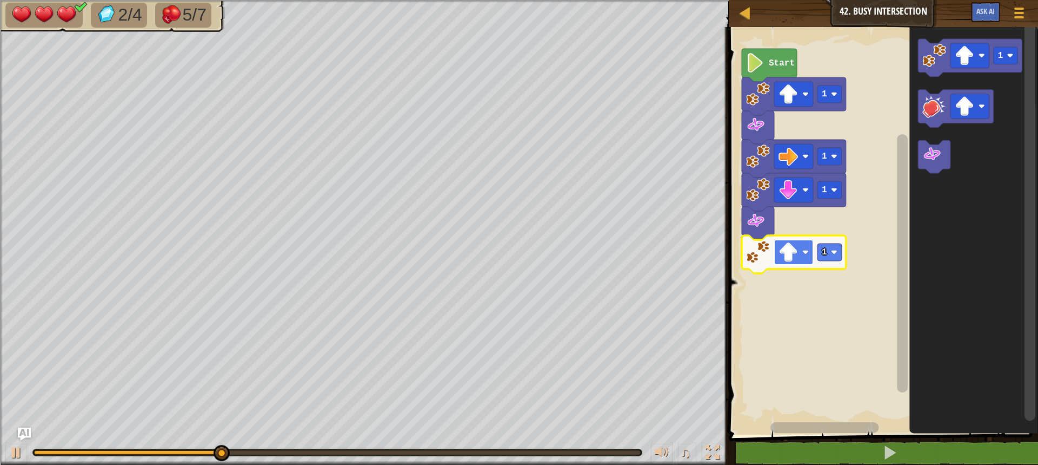
click at [800, 253] on rect "Blockly Workspace" at bounding box center [793, 252] width 39 height 25
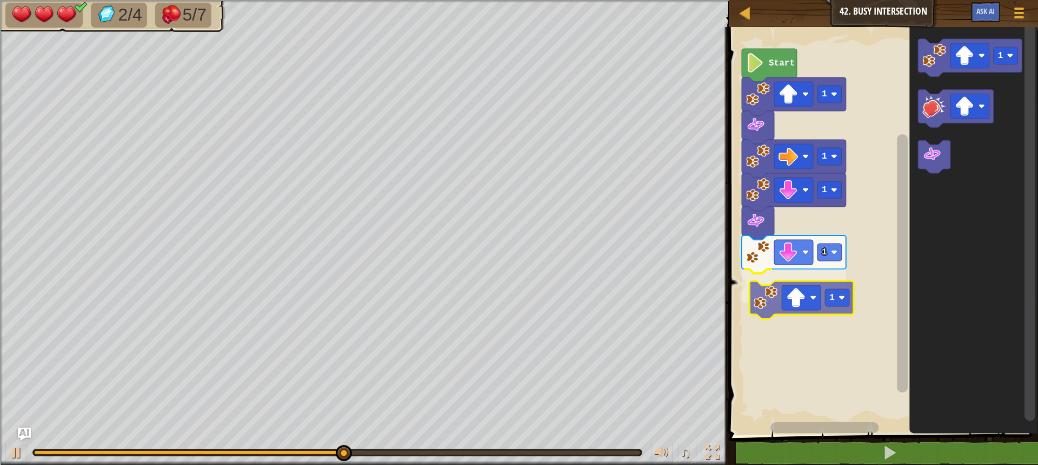
click at [764, 286] on div "Start 1 1 1 1 1 1 1" at bounding box center [882, 228] width 313 height 413
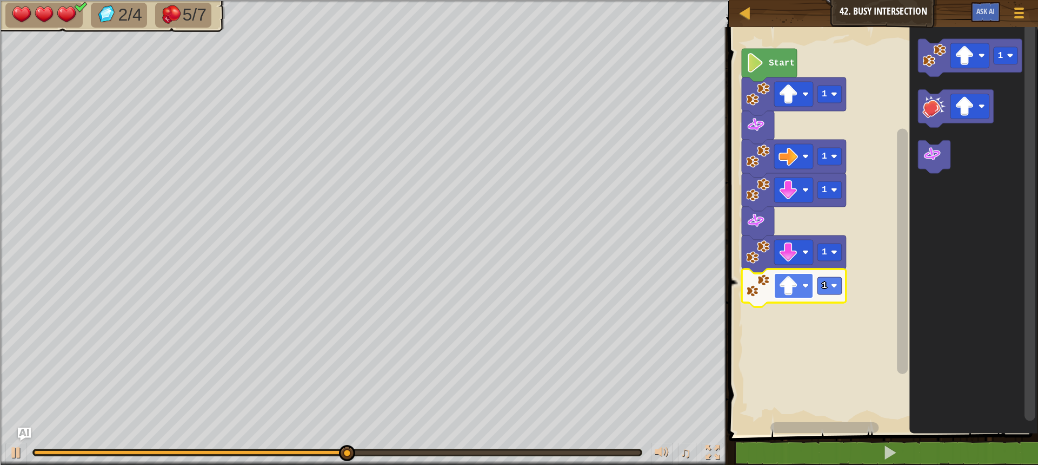
click at [795, 283] on image "Blockly Workspace" at bounding box center [788, 285] width 19 height 19
click at [849, 293] on rect "Blockly Workspace" at bounding box center [882, 228] width 313 height 413
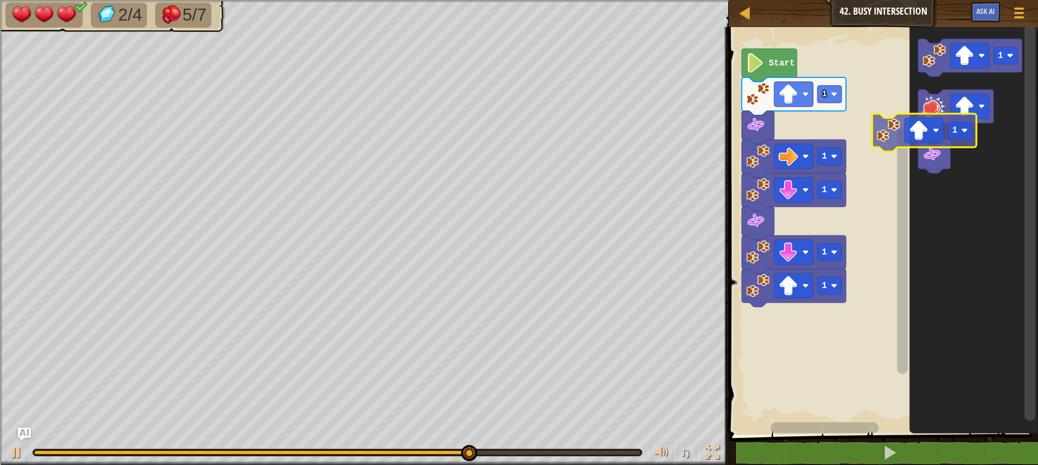
click at [889, 117] on div "Start 1 1 1 1 1 1 1" at bounding box center [882, 228] width 313 height 413
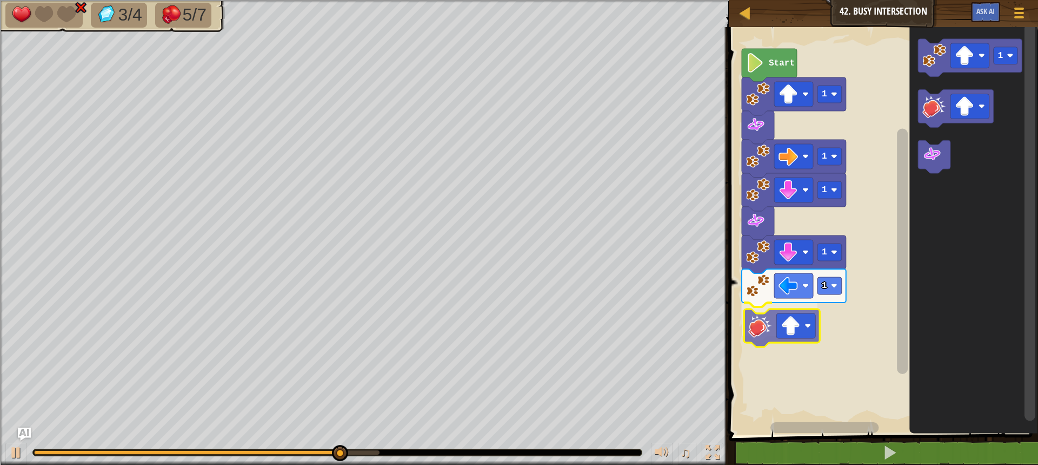
click at [767, 334] on div "Start 1 1 1 1 1 1" at bounding box center [882, 228] width 313 height 413
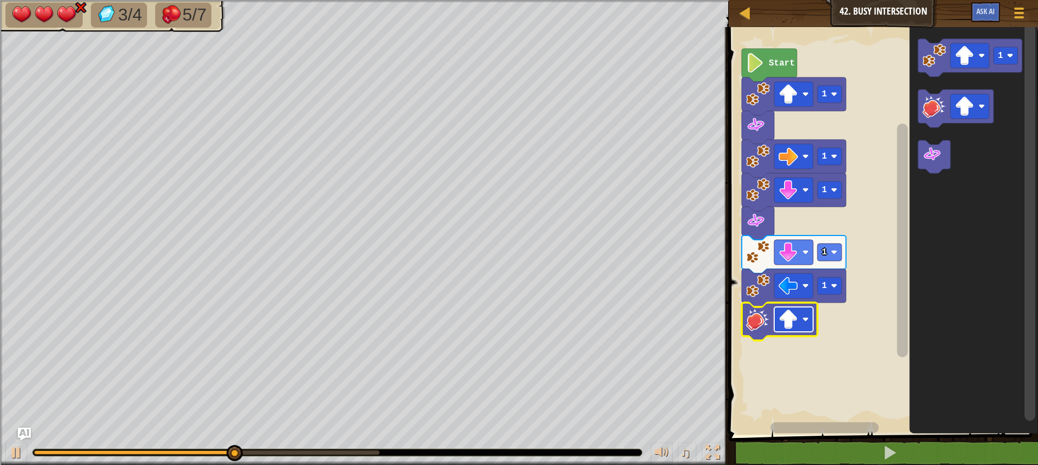
click at [798, 326] on g "Blockly Workspace" at bounding box center [793, 319] width 39 height 25
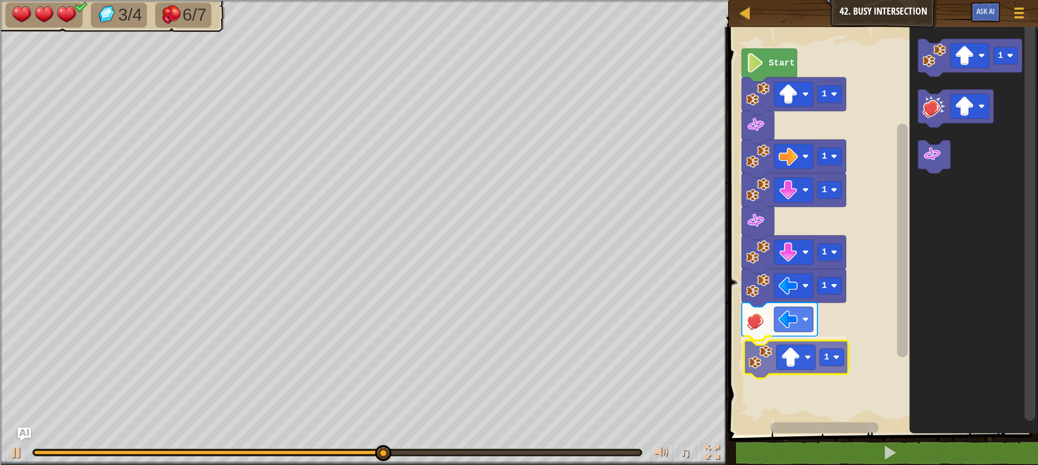
click at [760, 362] on div "Start 1 1 1 1 1 1 1 1" at bounding box center [882, 228] width 313 height 413
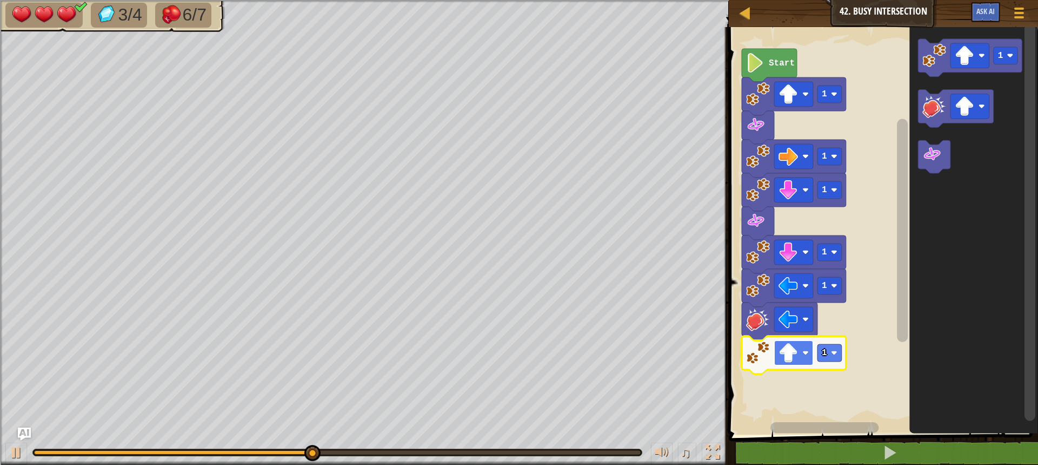
click at [800, 359] on rect "Blockly Workspace" at bounding box center [793, 352] width 39 height 25
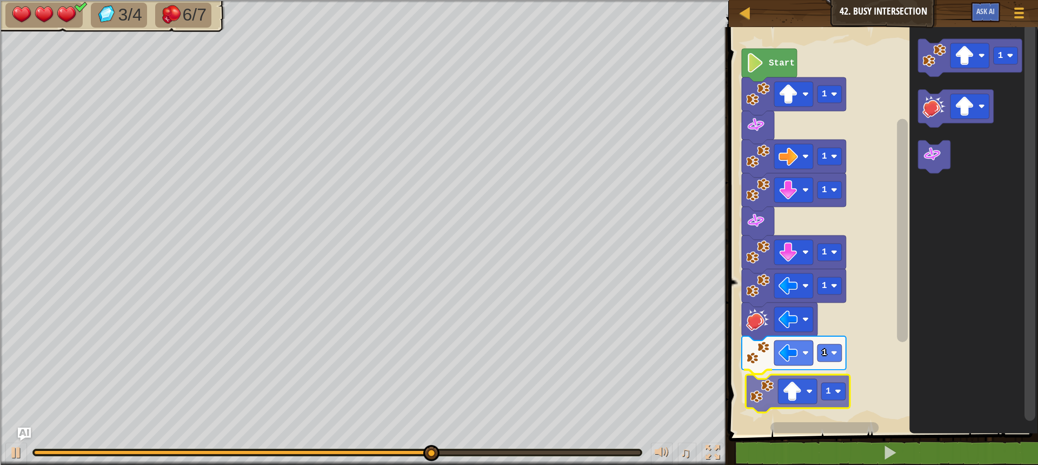
click at [771, 398] on div "Start 1 1 1 1 1 1 1 1 1" at bounding box center [882, 228] width 313 height 413
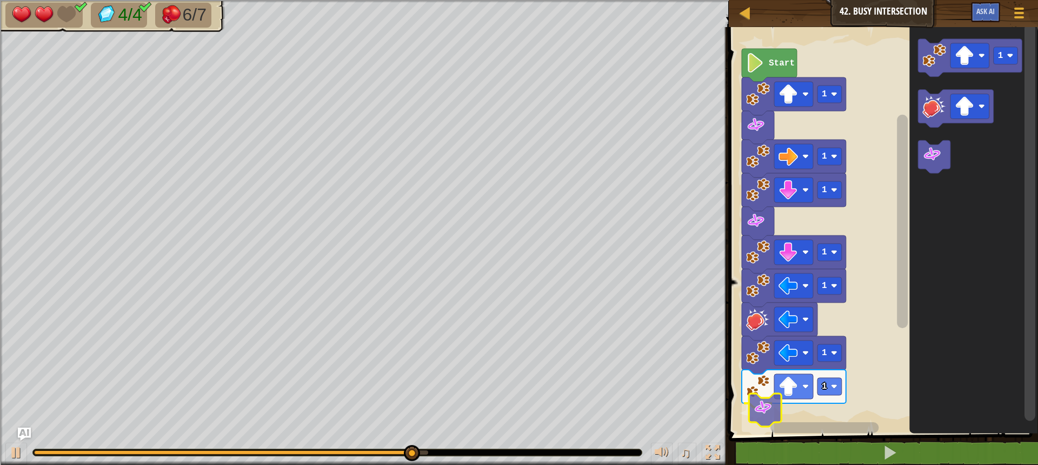
click at [763, 415] on div "Start 1 1 1 1 1 1 1 1" at bounding box center [882, 228] width 313 height 413
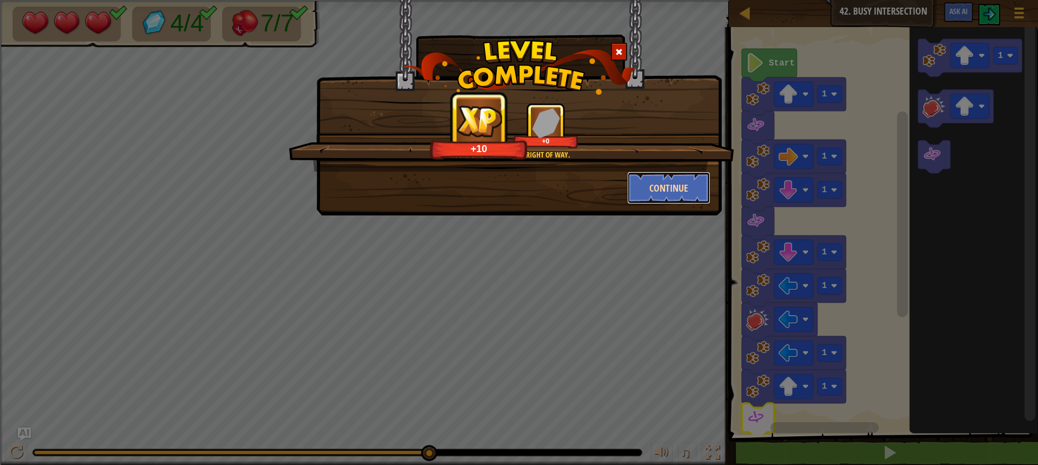
click at [661, 188] on button "Continue" at bounding box center [669, 187] width 84 height 32
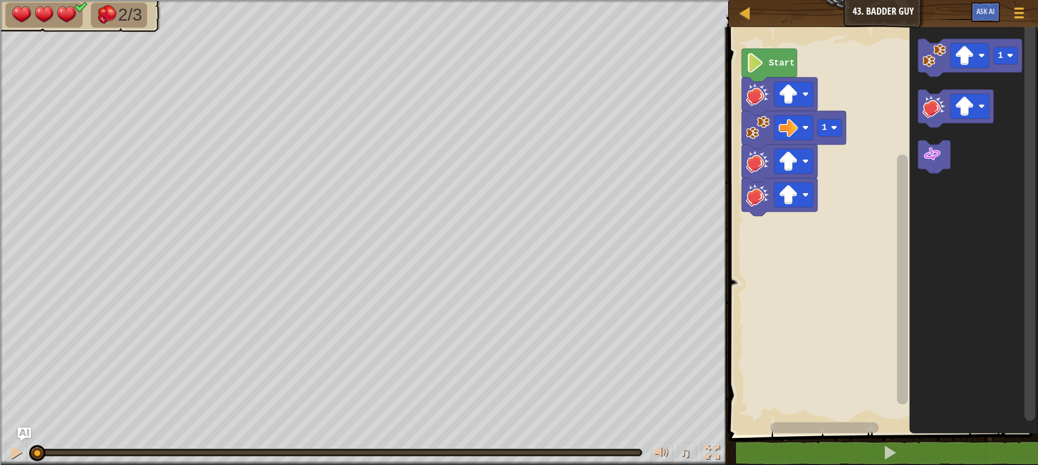
click at [802, 402] on rect "Blockly Workspace" at bounding box center [882, 228] width 313 height 413
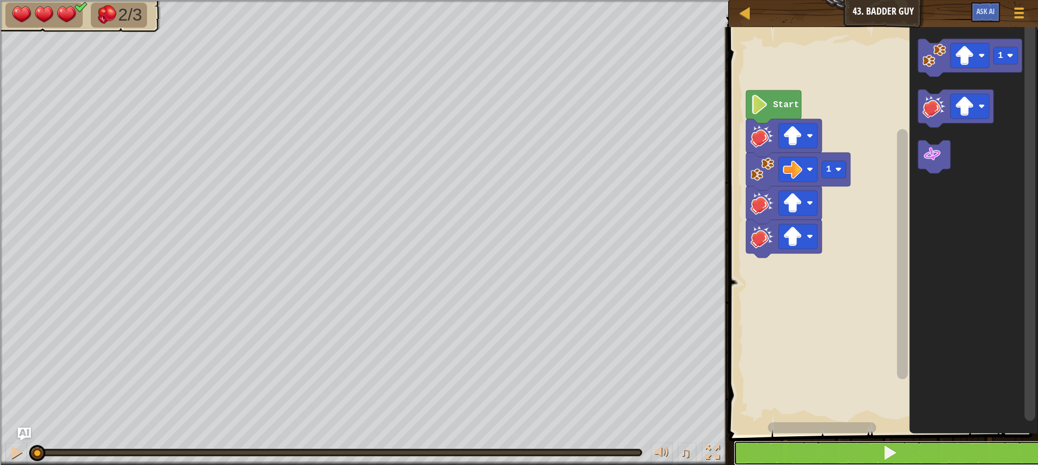
click at [830, 447] on button at bounding box center [890, 452] width 313 height 25
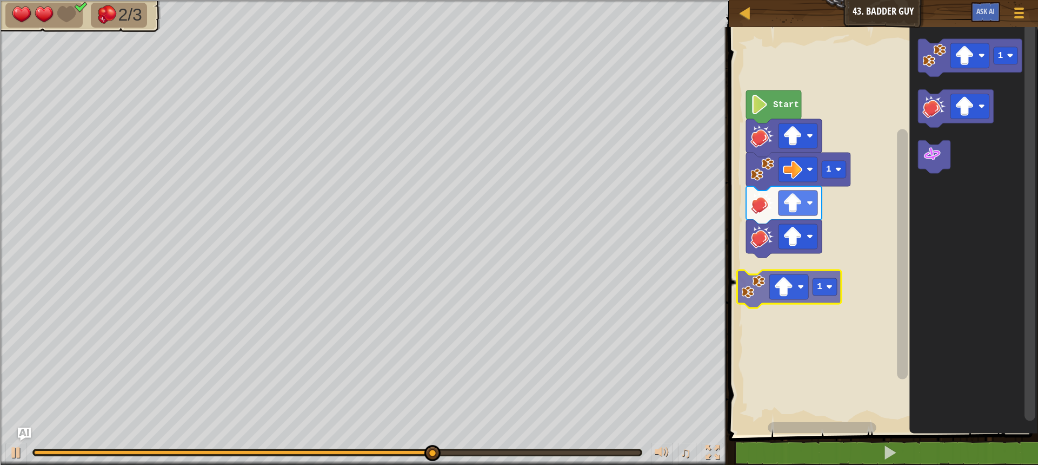
click at [756, 293] on div "1 Start 1 1" at bounding box center [882, 228] width 313 height 413
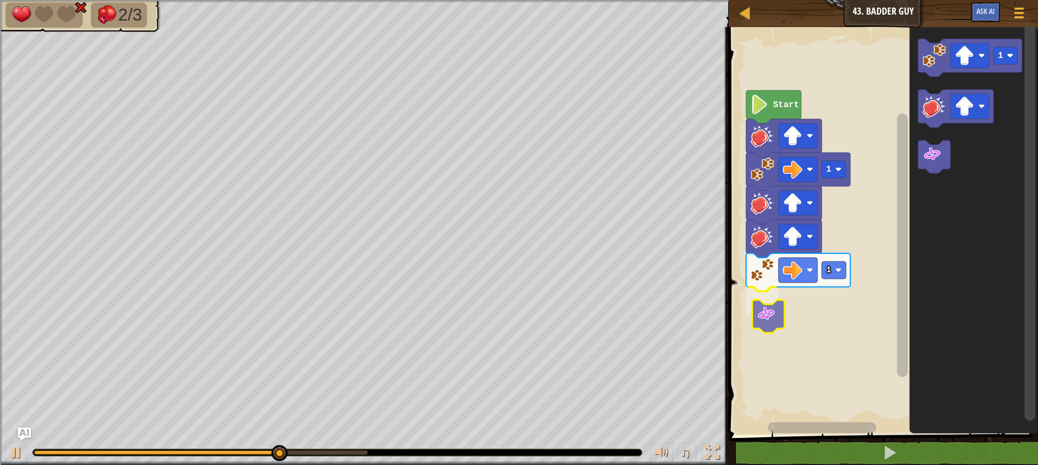
click at [754, 319] on div "Start 1 1 1" at bounding box center [882, 228] width 313 height 413
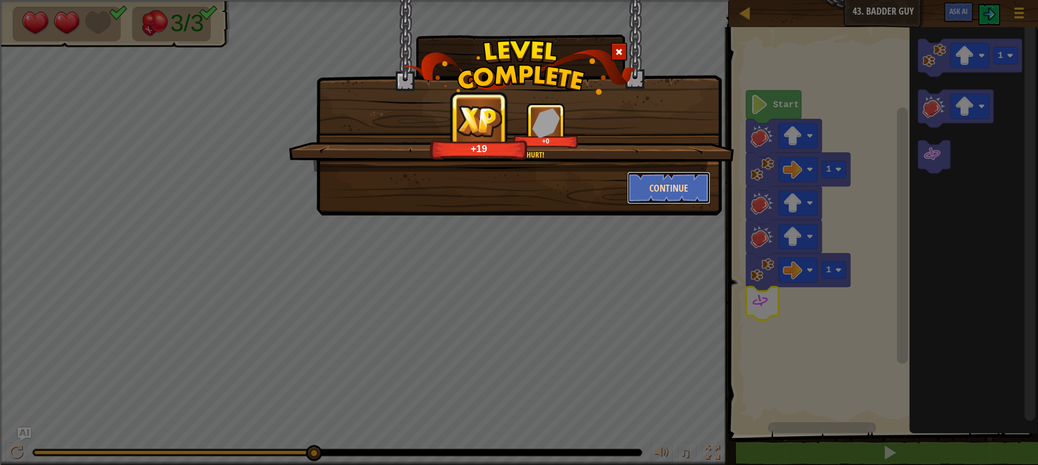
click at [648, 180] on button "Continue" at bounding box center [669, 187] width 84 height 32
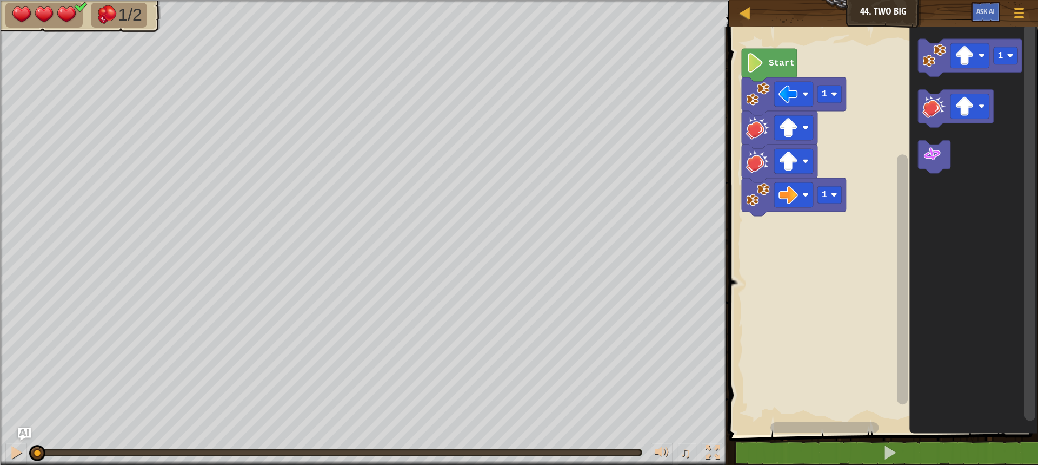
click at [845, 439] on span at bounding box center [885, 215] width 318 height 451
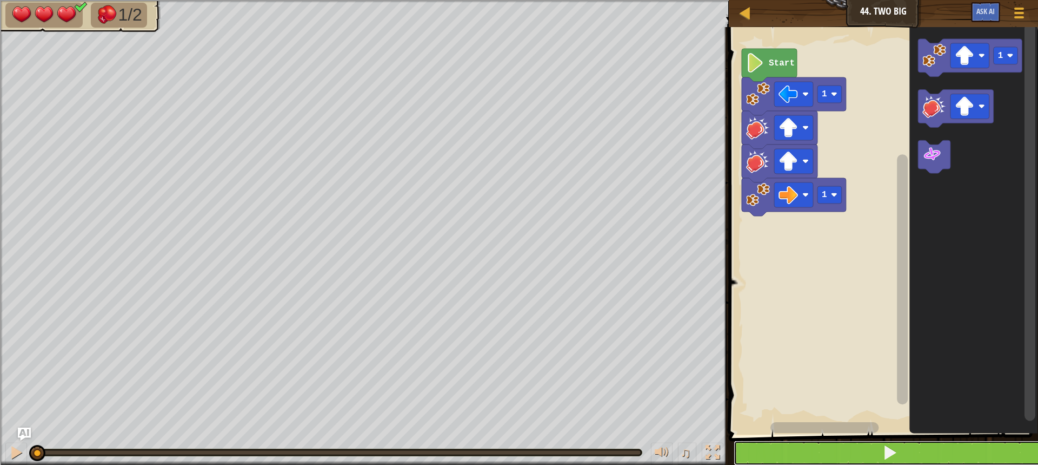
click at [844, 447] on button at bounding box center [890, 452] width 313 height 25
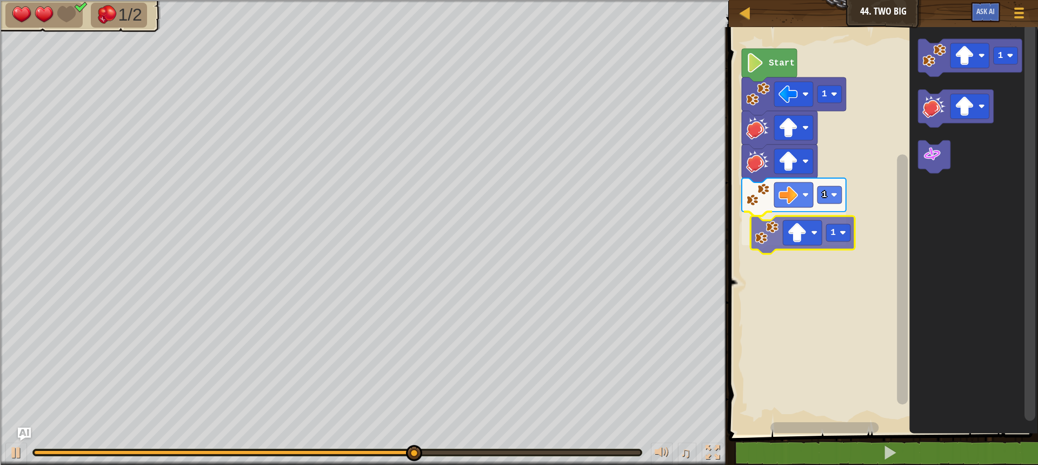
click at [772, 243] on div "1 1 1 Start 1 1" at bounding box center [882, 228] width 313 height 413
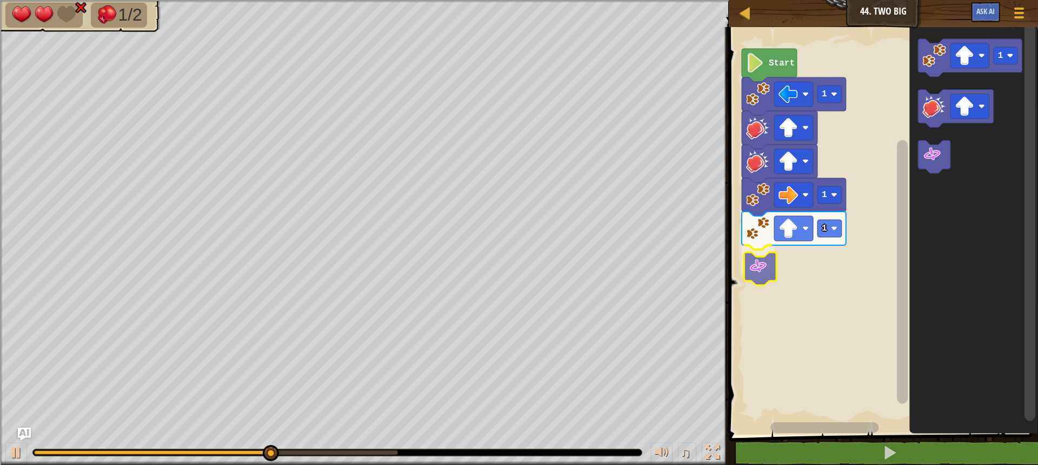
click at [751, 266] on div "1 1 1 Start 1" at bounding box center [882, 228] width 313 height 413
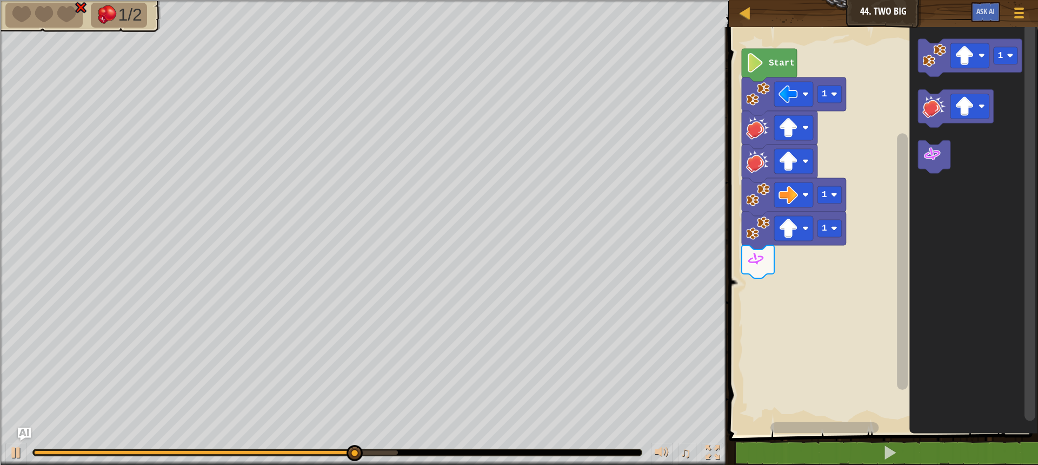
click at [771, 263] on div "1 1 1 Start 1" at bounding box center [882, 228] width 313 height 413
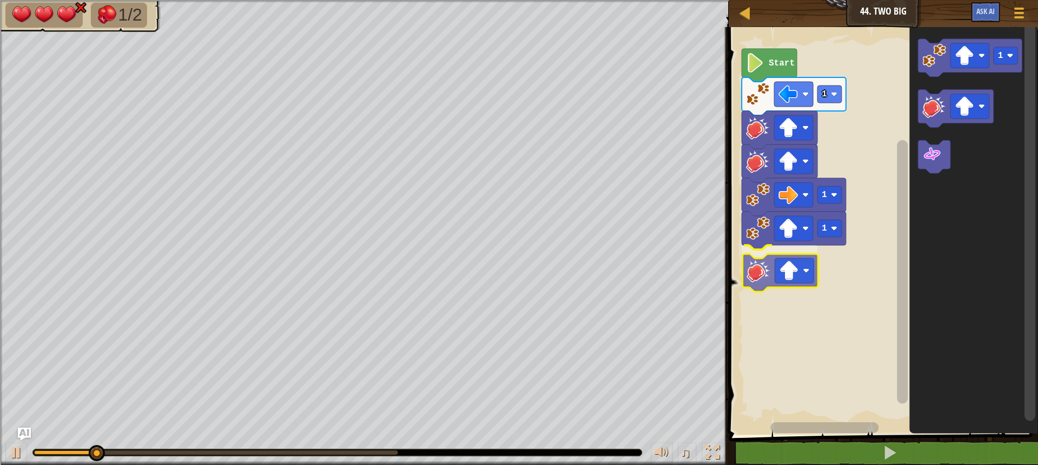
click at [771, 263] on div "1 1 1 Start 1" at bounding box center [882, 228] width 313 height 413
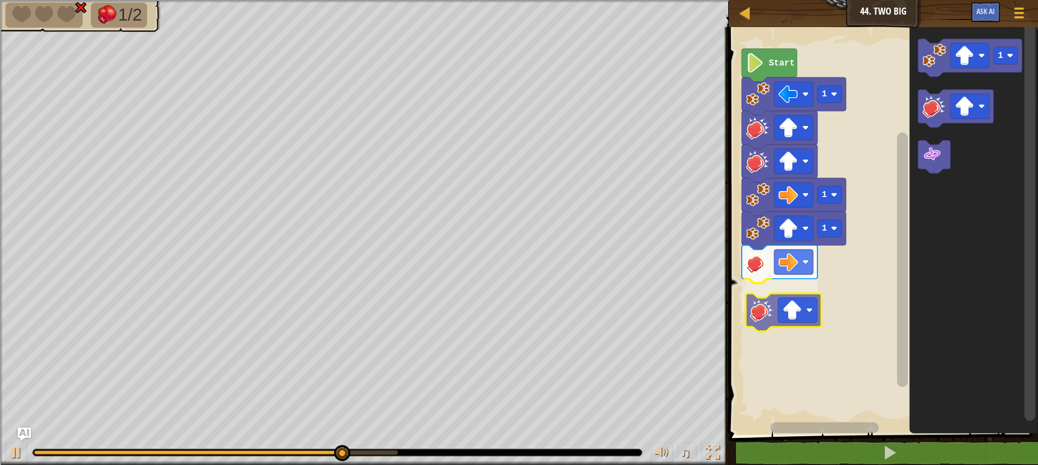
click at [752, 312] on div "Start 1 1 1 1" at bounding box center [882, 228] width 313 height 413
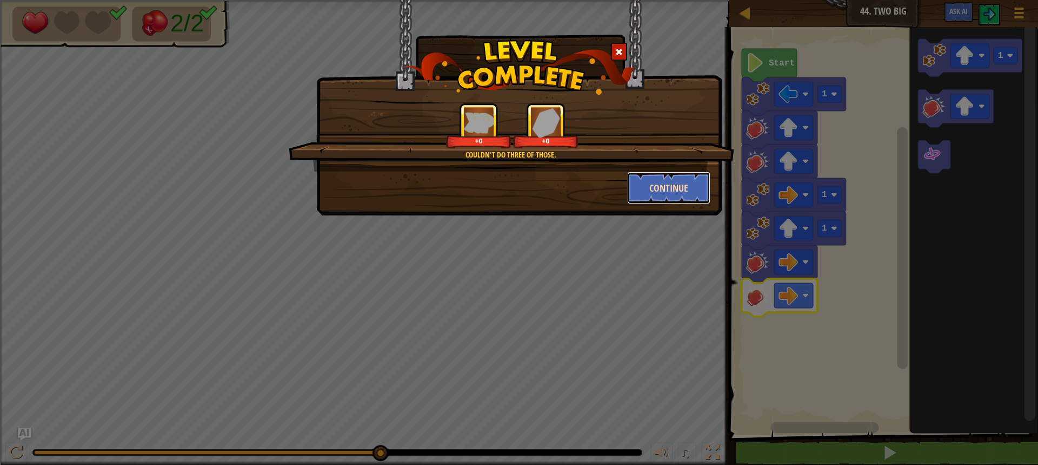
click at [650, 182] on button "Continue" at bounding box center [669, 187] width 84 height 32
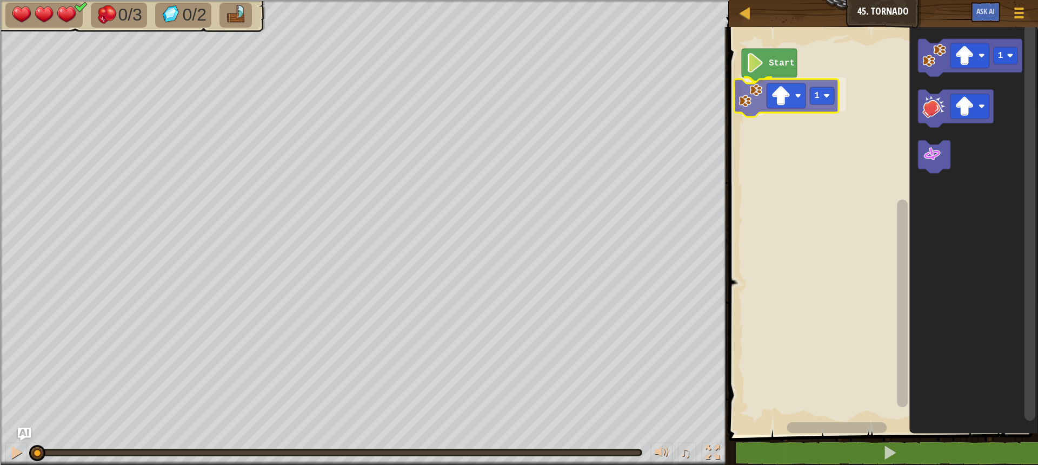
click at [748, 103] on div "Start 1 1 1" at bounding box center [882, 228] width 313 height 413
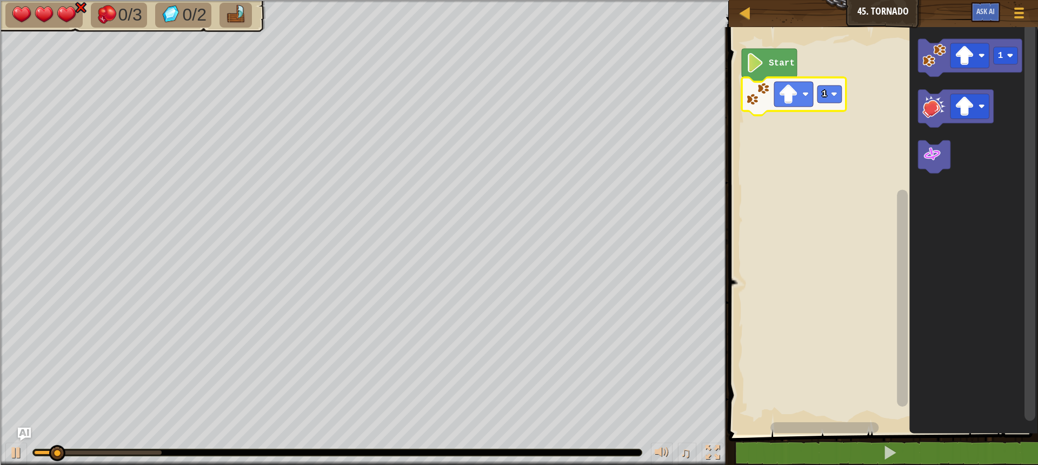
click at [772, 109] on icon "Blockly Workspace" at bounding box center [794, 96] width 104 height 38
click at [790, 109] on icon "Blockly Workspace" at bounding box center [794, 96] width 104 height 38
click at [805, 97] on image "Blockly Workspace" at bounding box center [806, 94] width 6 height 6
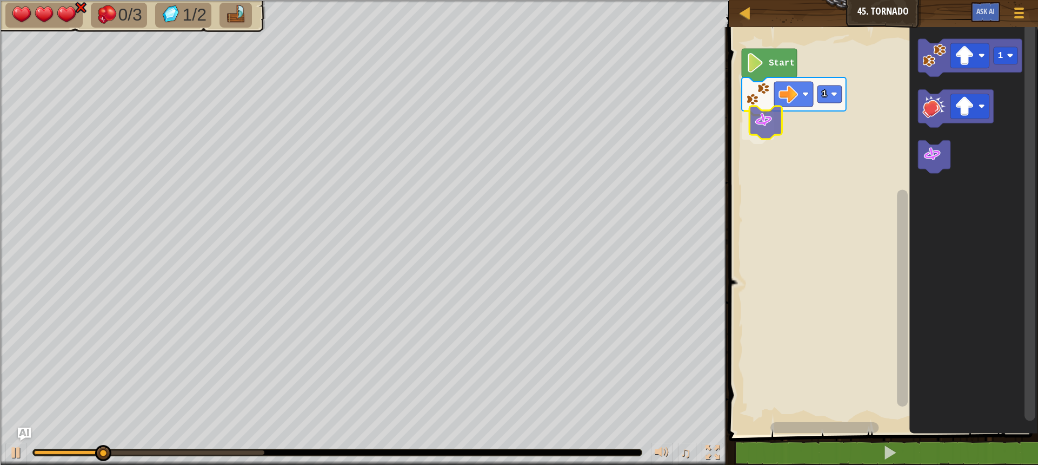
click at [757, 116] on div "Start 1 1" at bounding box center [882, 228] width 313 height 413
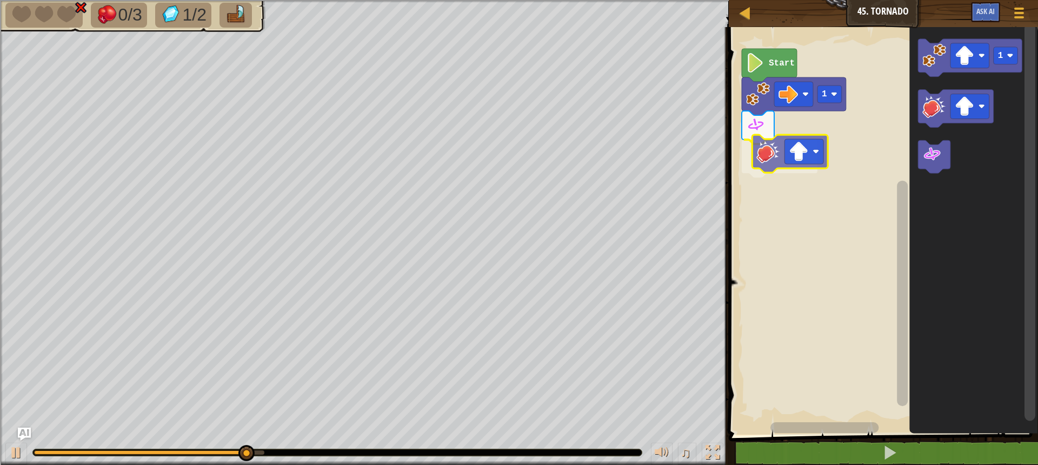
click at [757, 160] on div "Start 1 1" at bounding box center [882, 228] width 313 height 413
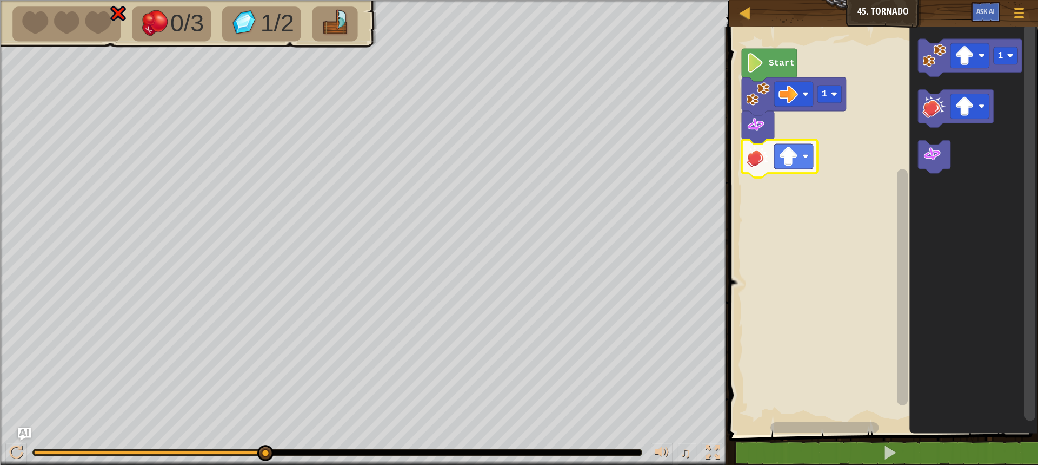
click at [768, 155] on image "Blockly Workspace" at bounding box center [758, 156] width 24 height 24
click at [761, 202] on div "Start 1 1" at bounding box center [882, 228] width 313 height 413
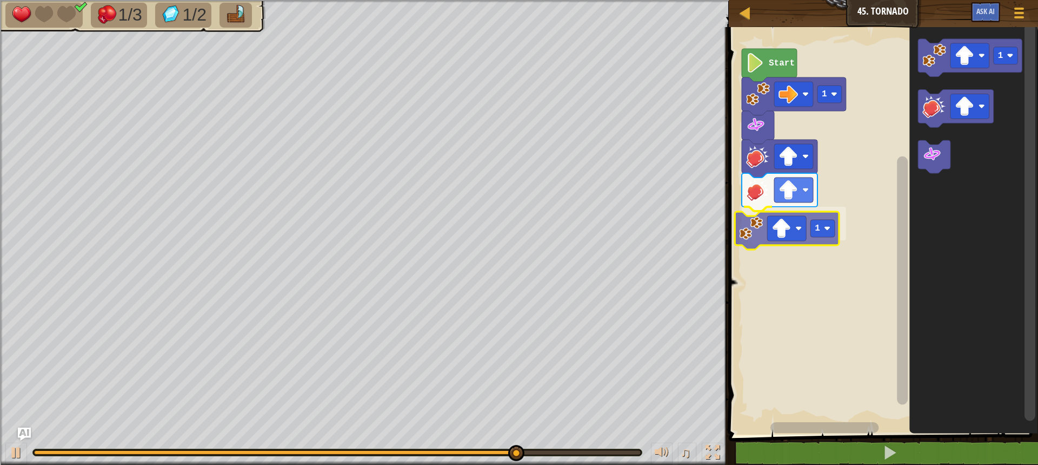
click at [766, 238] on div "Start 1 1 1 1" at bounding box center [882, 228] width 313 height 413
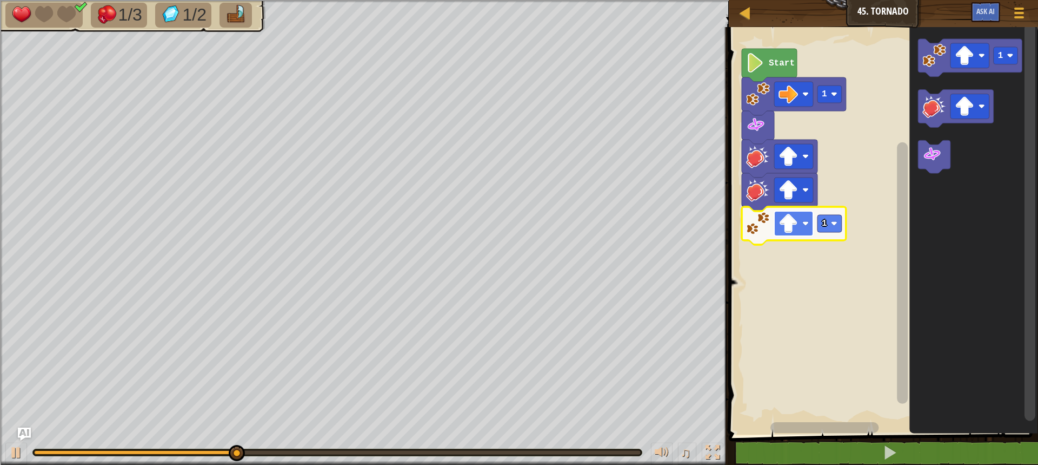
click at [790, 229] on image "Blockly Workspace" at bounding box center [788, 223] width 19 height 19
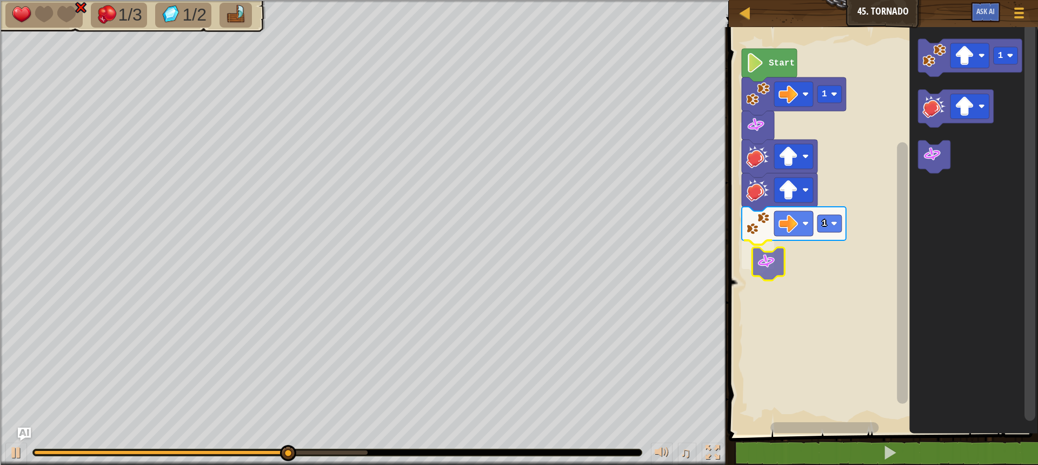
click at [771, 255] on div "Start 1 1 1" at bounding box center [882, 228] width 313 height 413
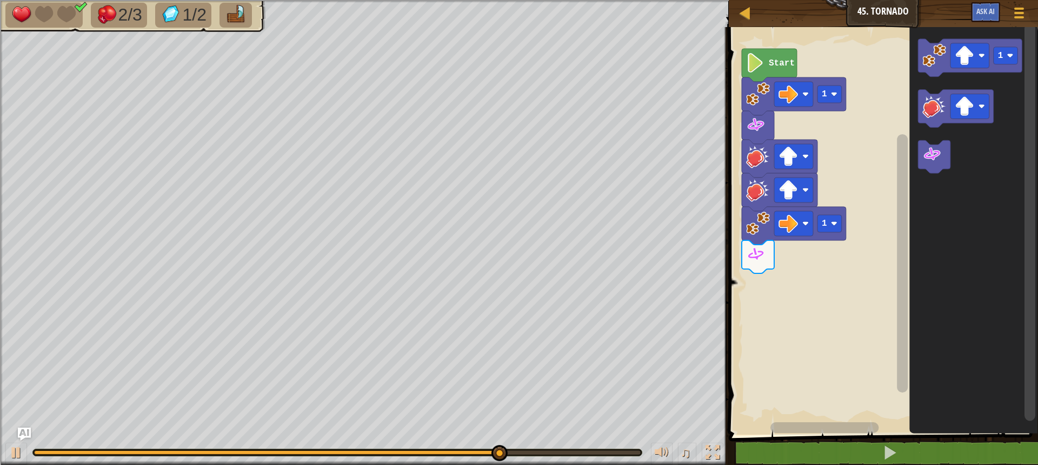
click at [791, 284] on div "Start 1 1 1" at bounding box center [882, 228] width 313 height 413
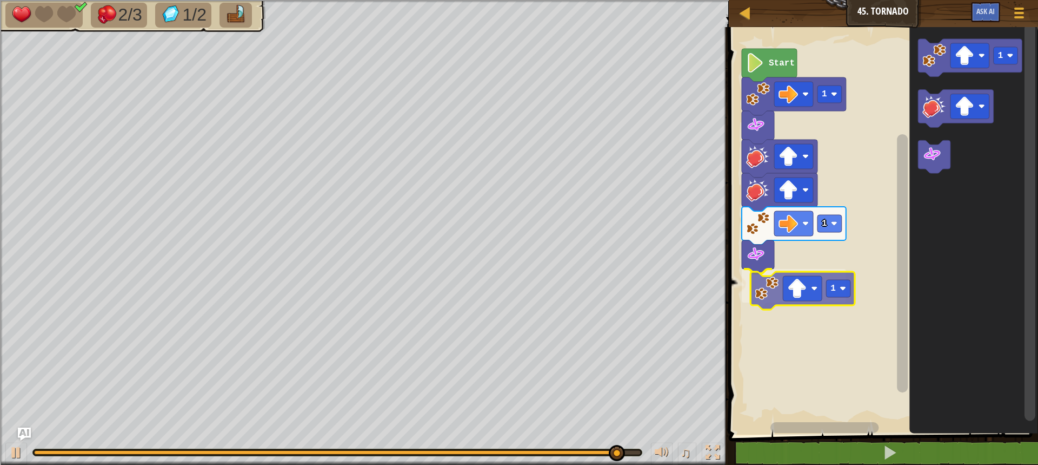
click at [759, 294] on div "Start 1 1 1 1 1" at bounding box center [882, 228] width 313 height 413
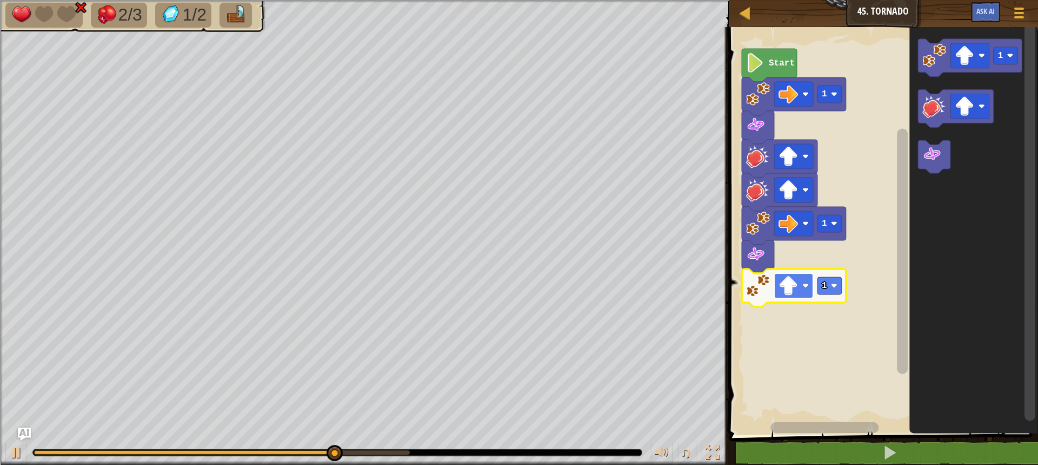
click at [793, 290] on image "Blockly Workspace" at bounding box center [788, 285] width 19 height 19
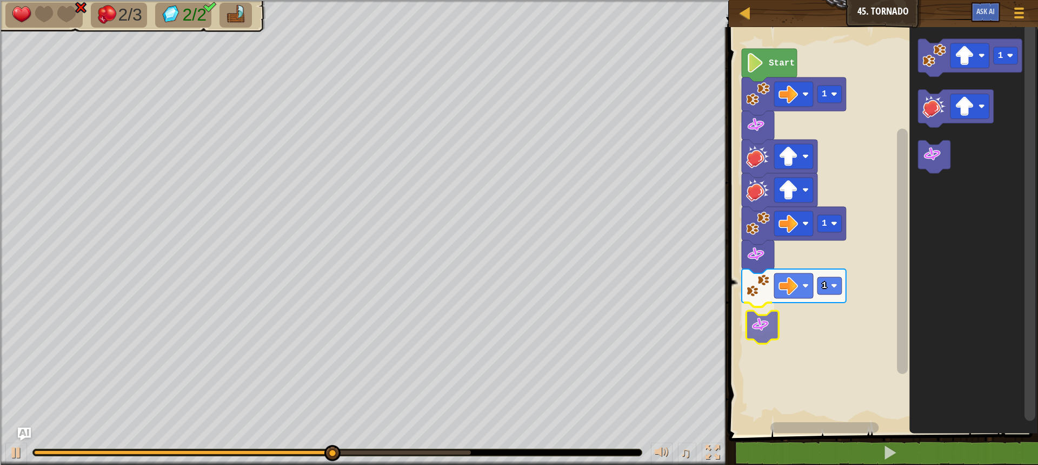
click at [756, 327] on div "Start 1 1 1 1" at bounding box center [882, 228] width 313 height 413
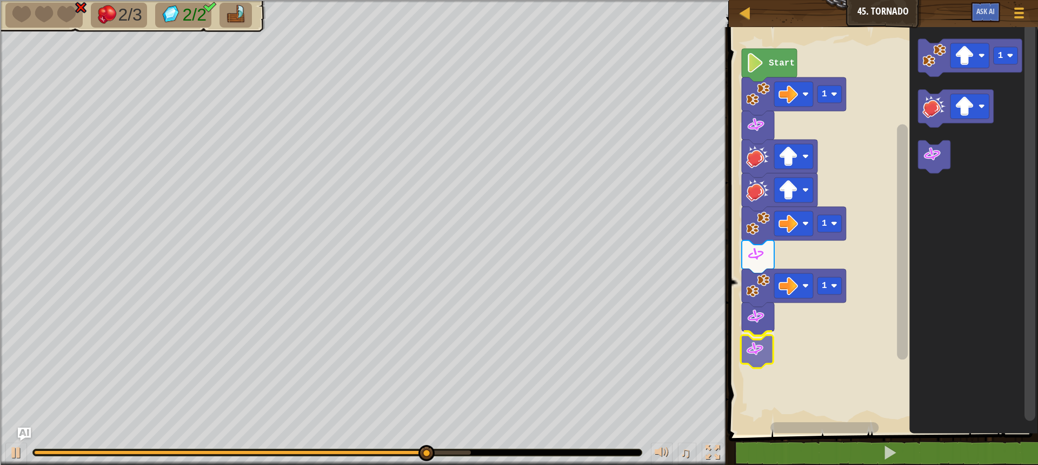
click at [760, 357] on div "Start 1 1 1 1" at bounding box center [882, 228] width 313 height 413
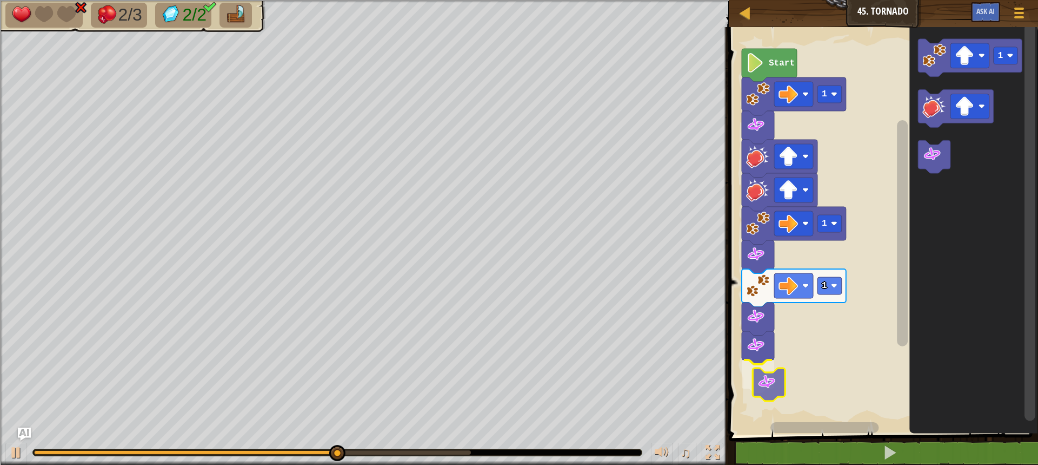
click at [774, 391] on div "Start 1 1 1 1" at bounding box center [882, 228] width 313 height 413
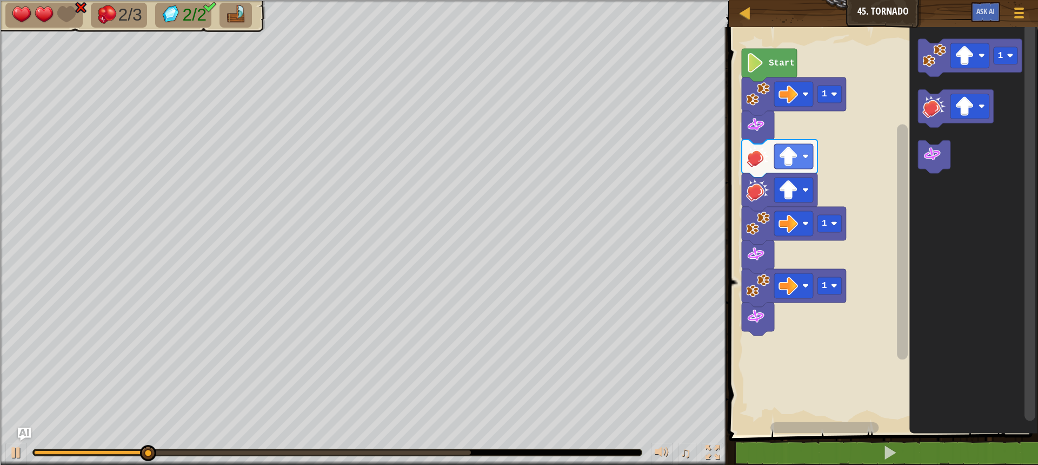
click at [752, 349] on div "Start 1 1 1 1" at bounding box center [882, 228] width 313 height 413
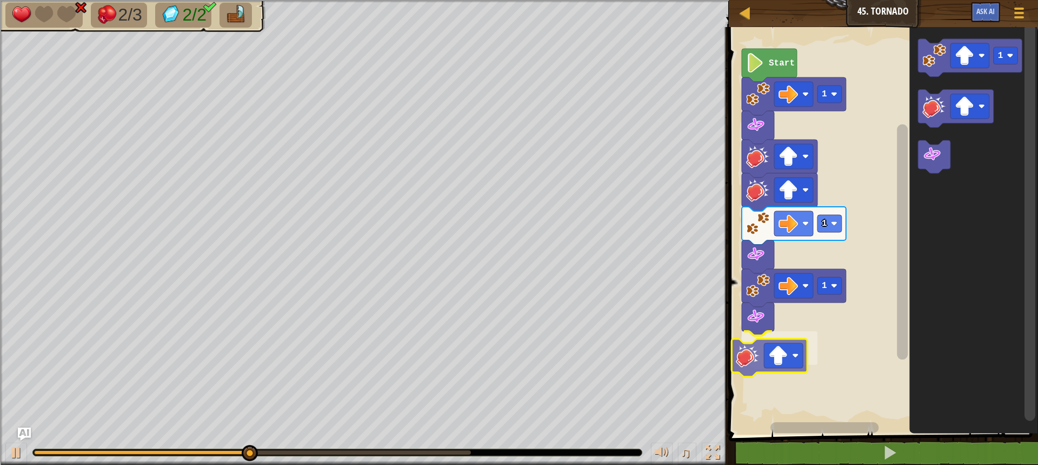
click at [771, 363] on div "Start 1 1 1 1" at bounding box center [882, 228] width 313 height 413
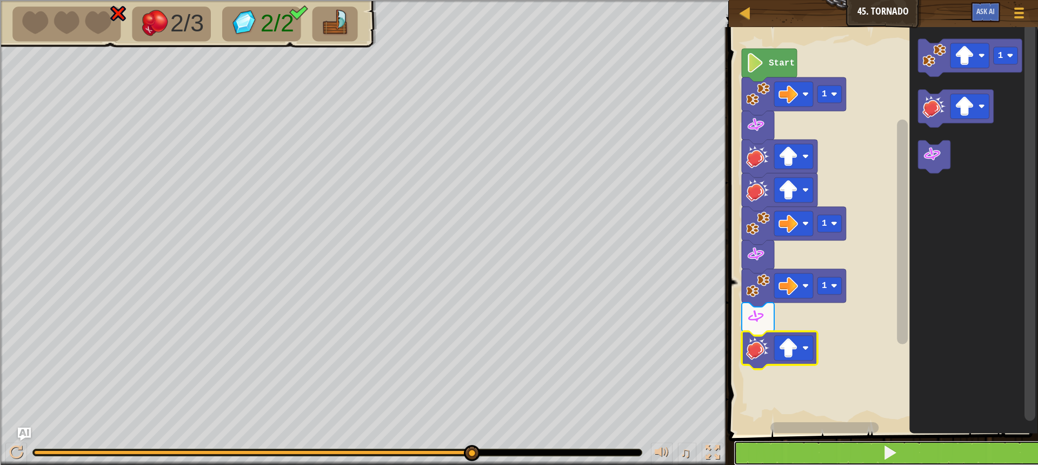
click at [843, 445] on button at bounding box center [890, 452] width 313 height 25
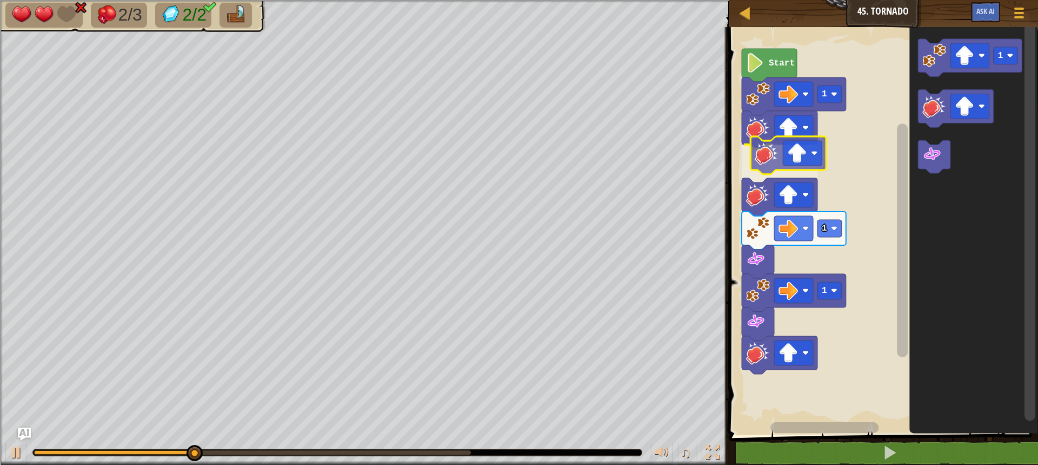
click at [770, 151] on div "1 1 1 Start 1" at bounding box center [882, 228] width 313 height 413
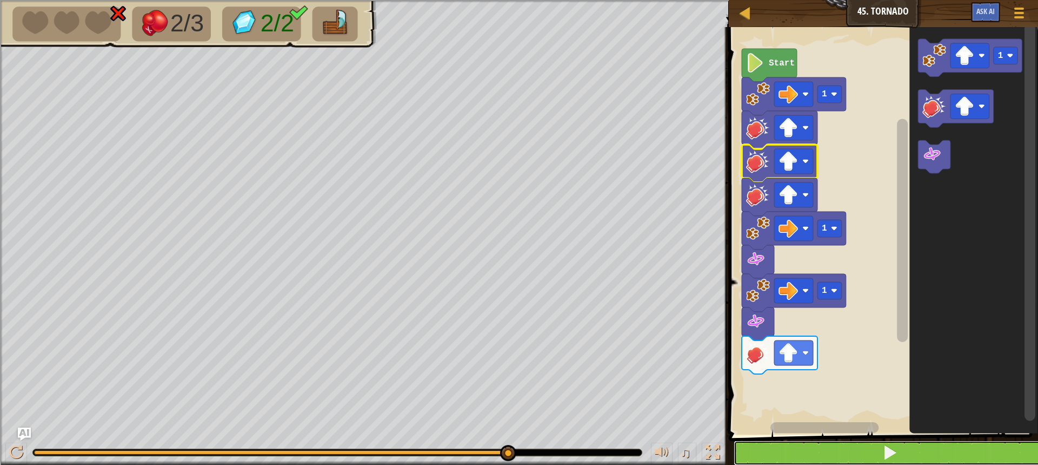
click at [884, 448] on span at bounding box center [890, 452] width 15 height 15
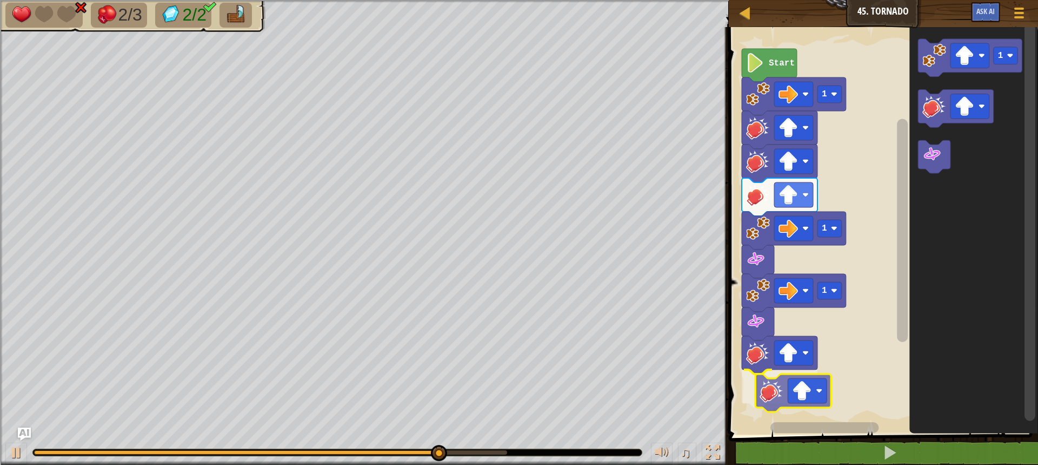
click at [778, 389] on div "1 1 1 Start 1" at bounding box center [882, 228] width 313 height 413
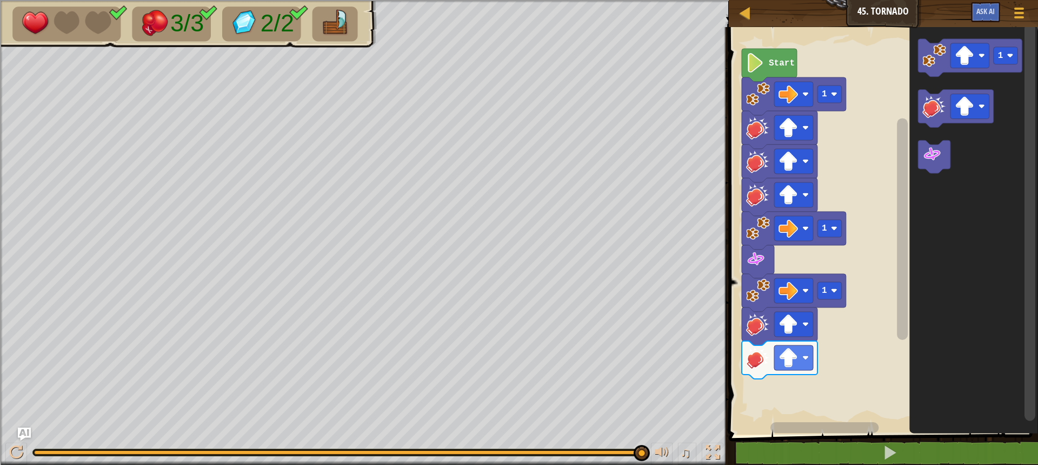
click at [799, 362] on div "1 1 1 Start 1" at bounding box center [882, 228] width 313 height 413
click at [771, 381] on div "1 1 1 1 Start 1 1" at bounding box center [882, 228] width 313 height 413
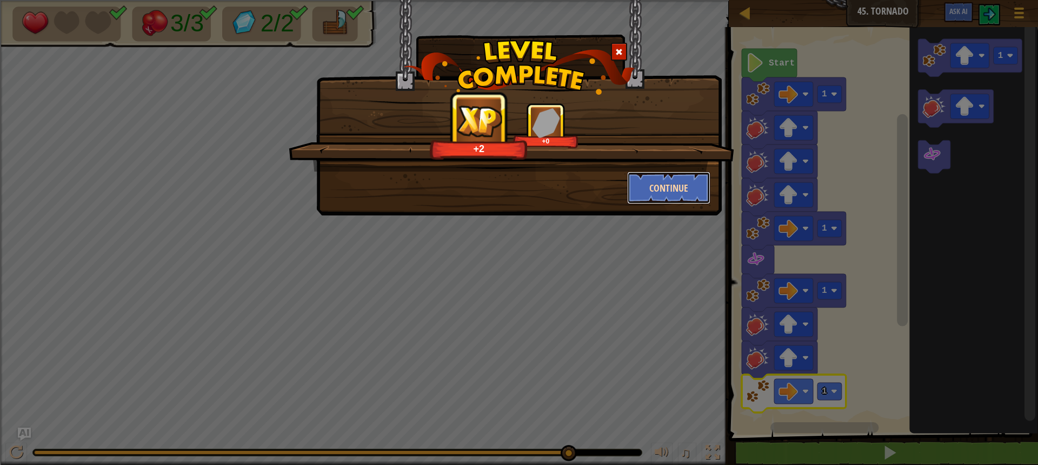
click at [671, 185] on button "Continue" at bounding box center [669, 187] width 84 height 32
